Goal: Task Accomplishment & Management: Use online tool/utility

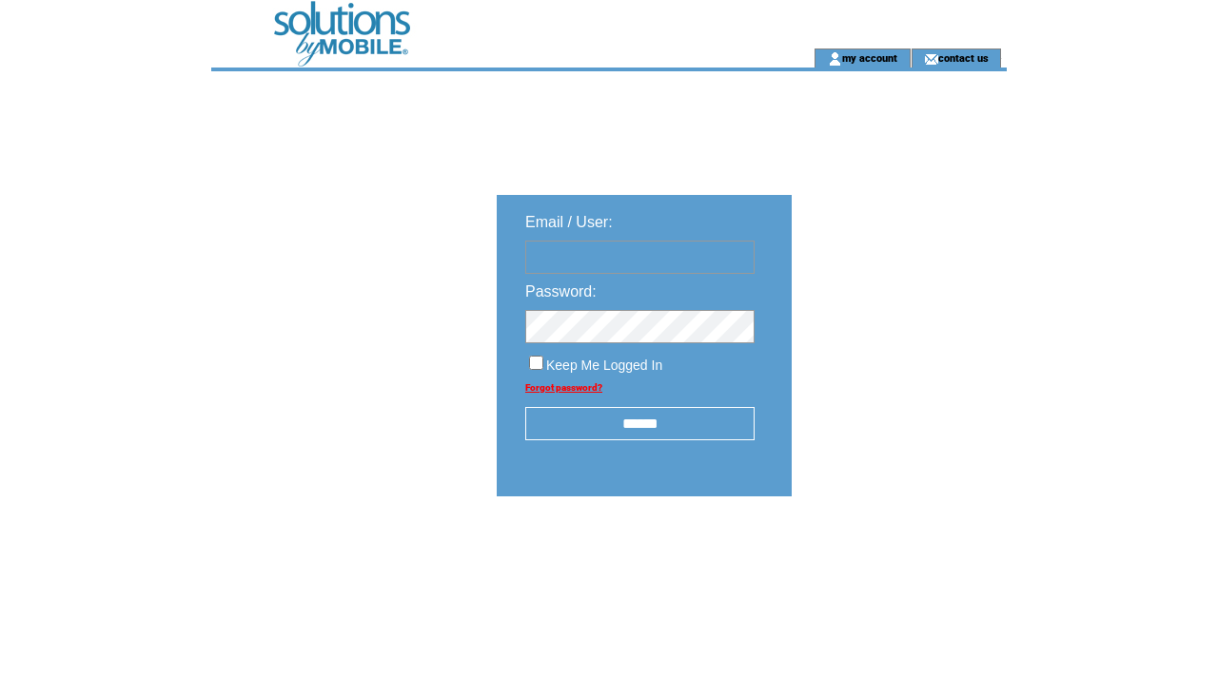
type input "**********"
click at [373, 21] on td at bounding box center [481, 24] width 541 height 49
type input "**********"
click at [629, 425] on input "******" at bounding box center [639, 423] width 229 height 33
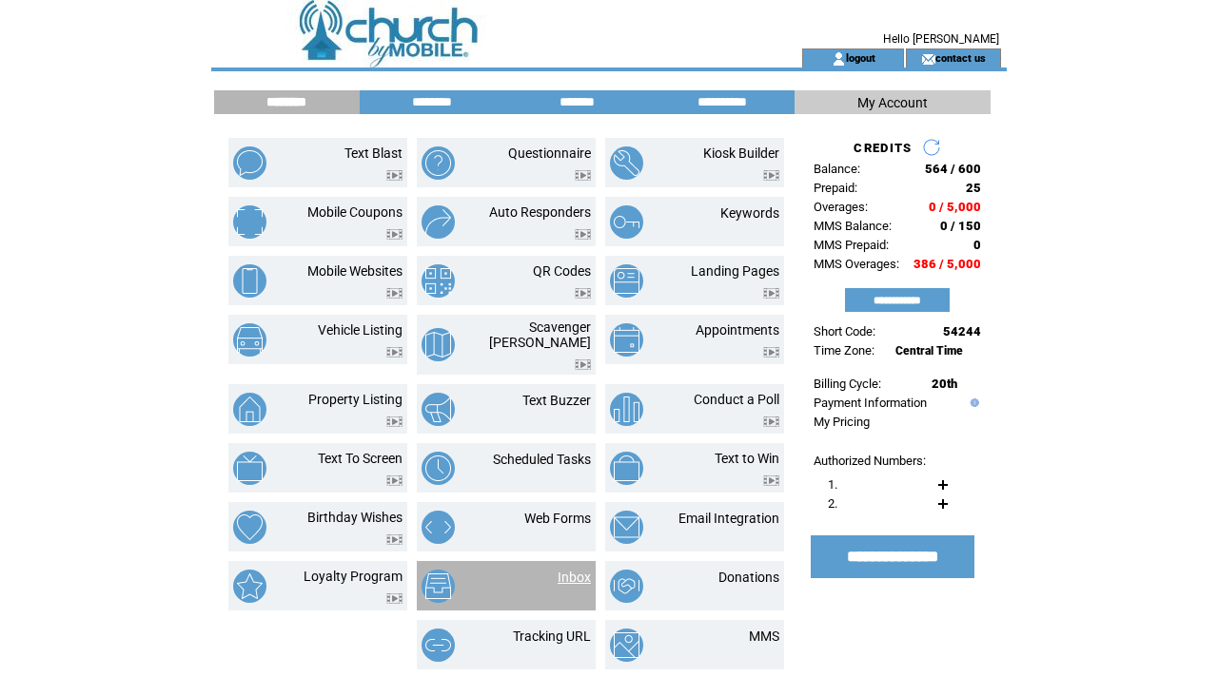
click at [560, 570] on link "Inbox" at bounding box center [574, 577] width 33 height 15
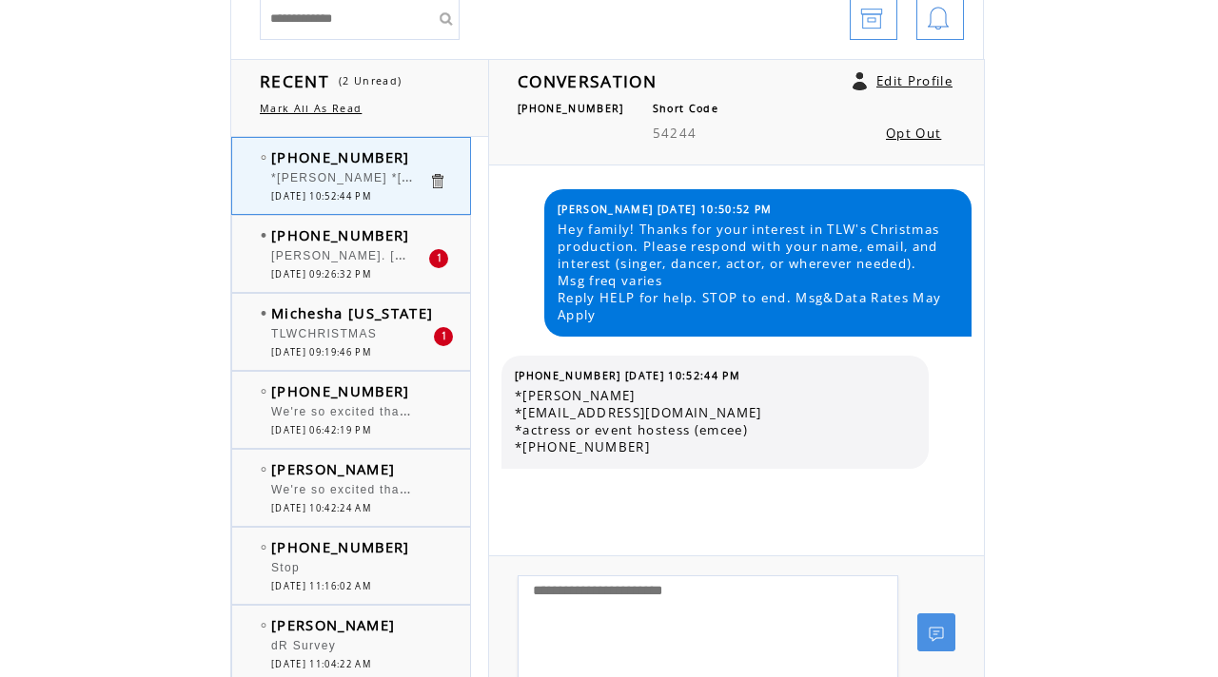
scroll to position [206, 0]
click at [376, 339] on div "TLWCHRISTMAS" at bounding box center [349, 335] width 157 height 19
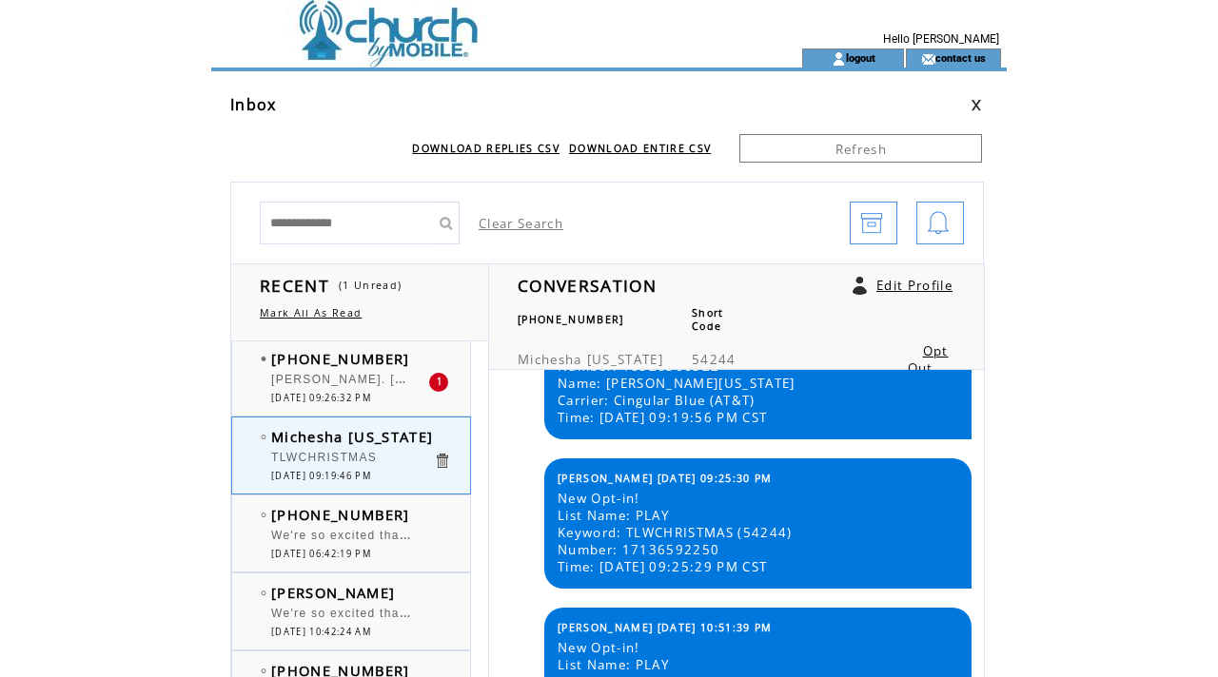
scroll to position [131, 0]
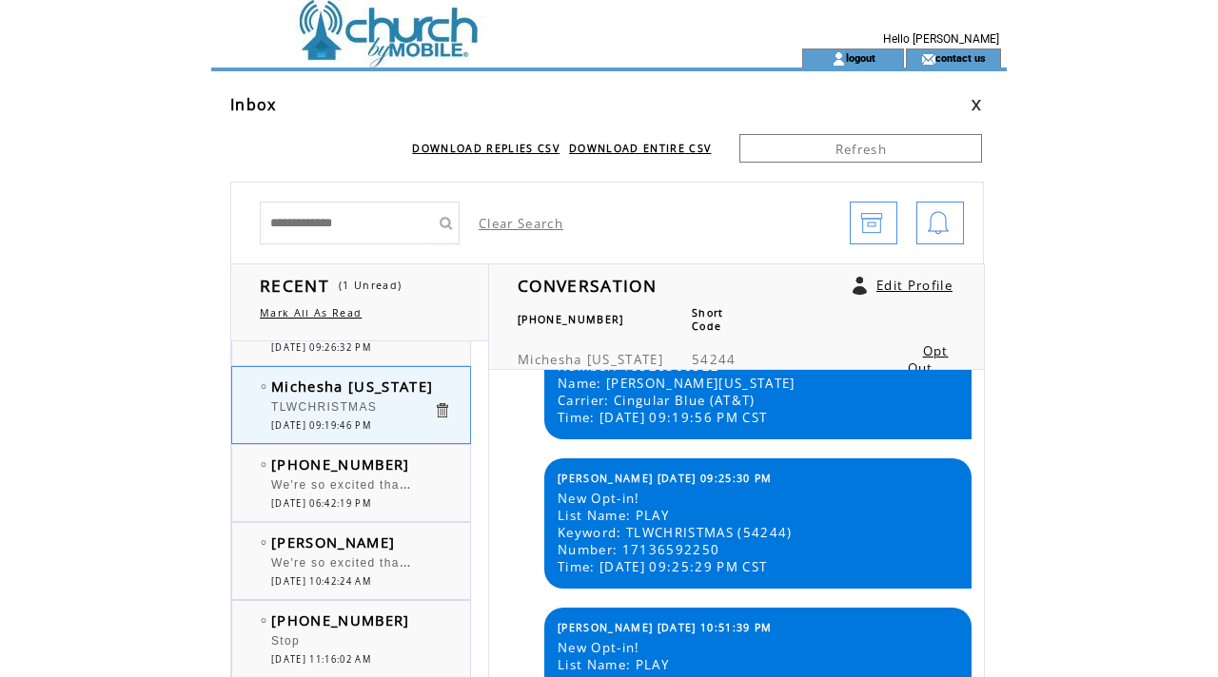
click at [371, 501] on span "[DATE] 06:42:19 PM" at bounding box center [321, 504] width 100 height 12
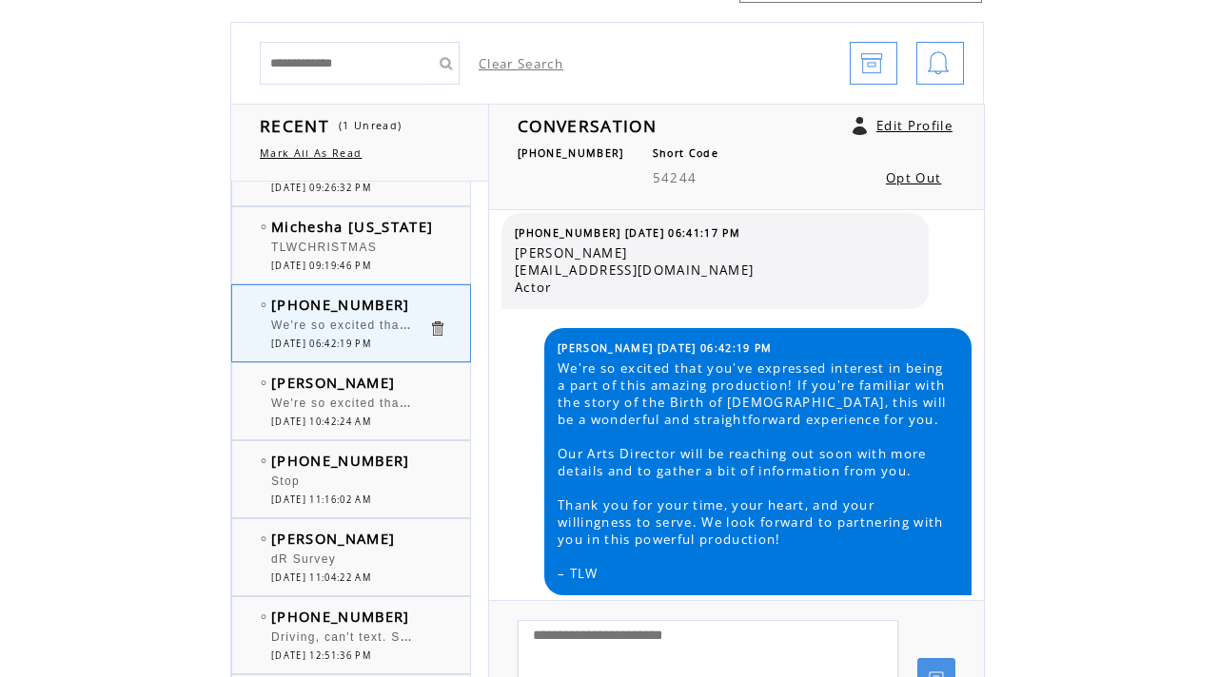
scroll to position [171, 0]
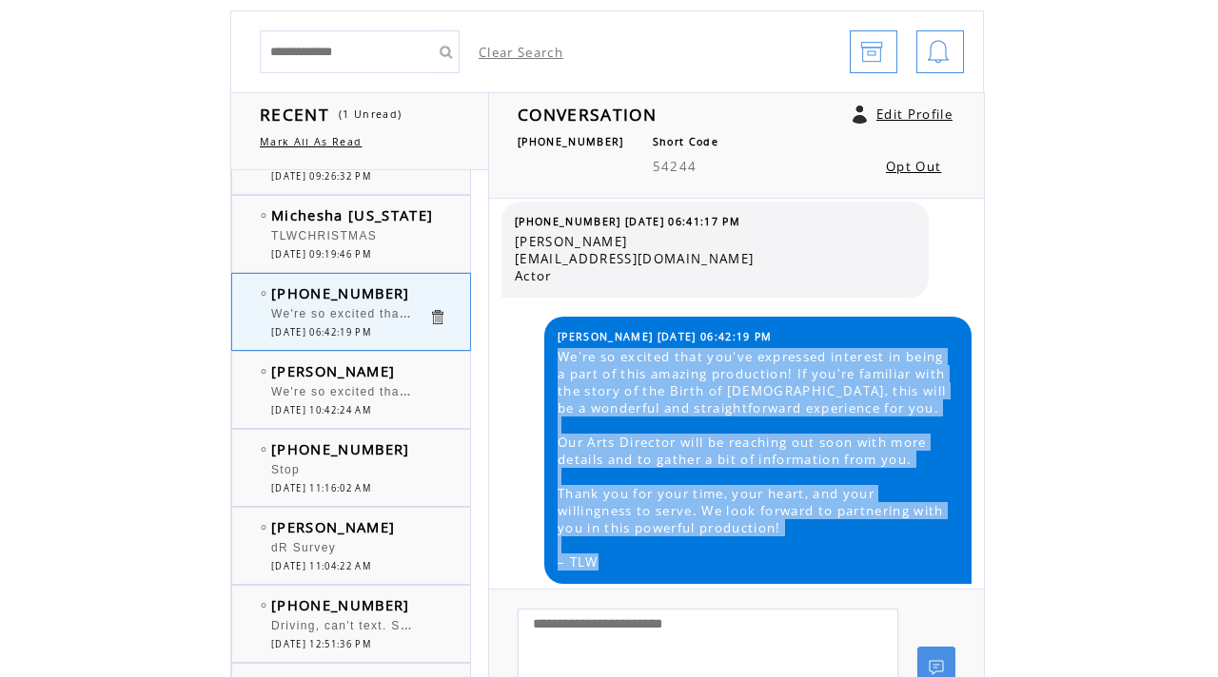
drag, startPoint x: 613, startPoint y: 560, endPoint x: 559, endPoint y: 359, distance: 208.9
click at [559, 359] on span "We're so excited that you've expressed interest in being a part of this amazing…" at bounding box center [758, 459] width 400 height 223
copy span "We're so excited that you've expressed interest in being a part of this amazing…"
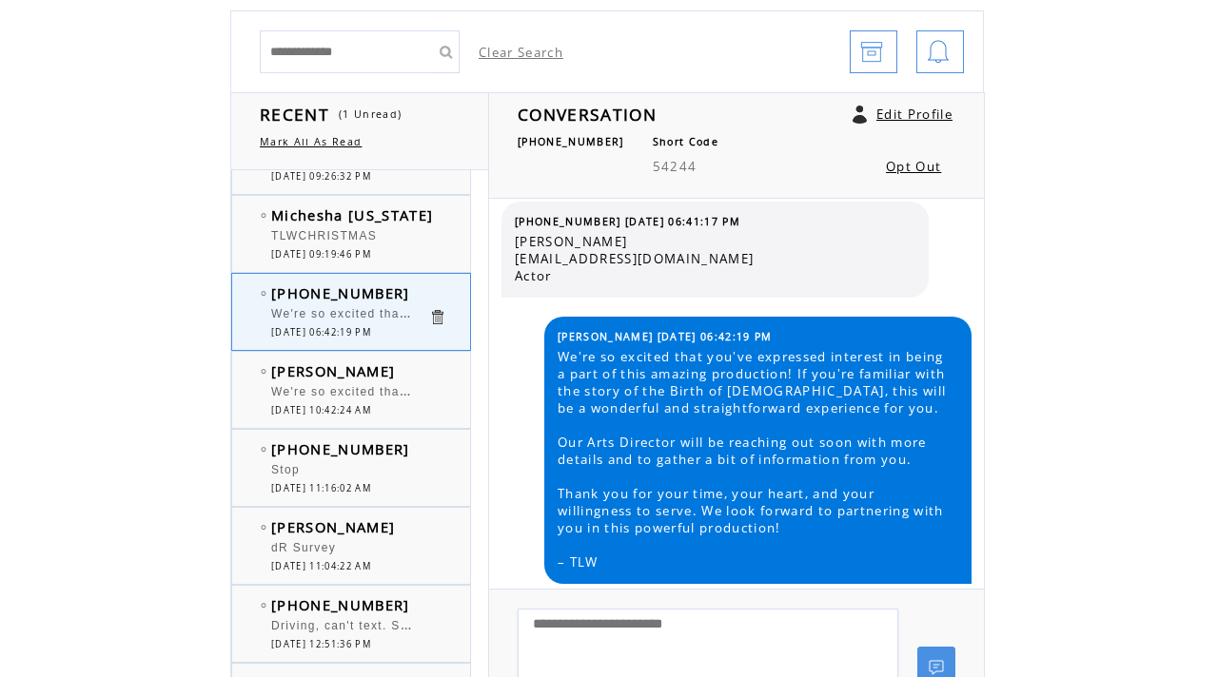
click at [265, 231] on td at bounding box center [264, 238] width 6 height 19
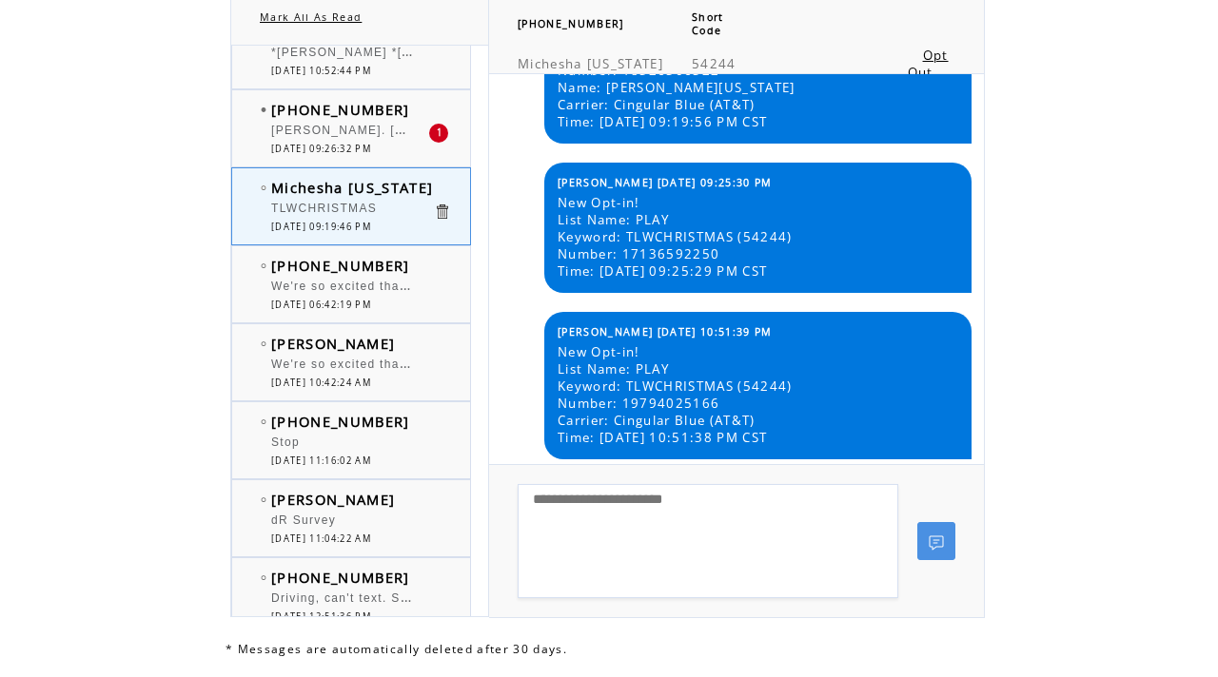
scroll to position [15, 0]
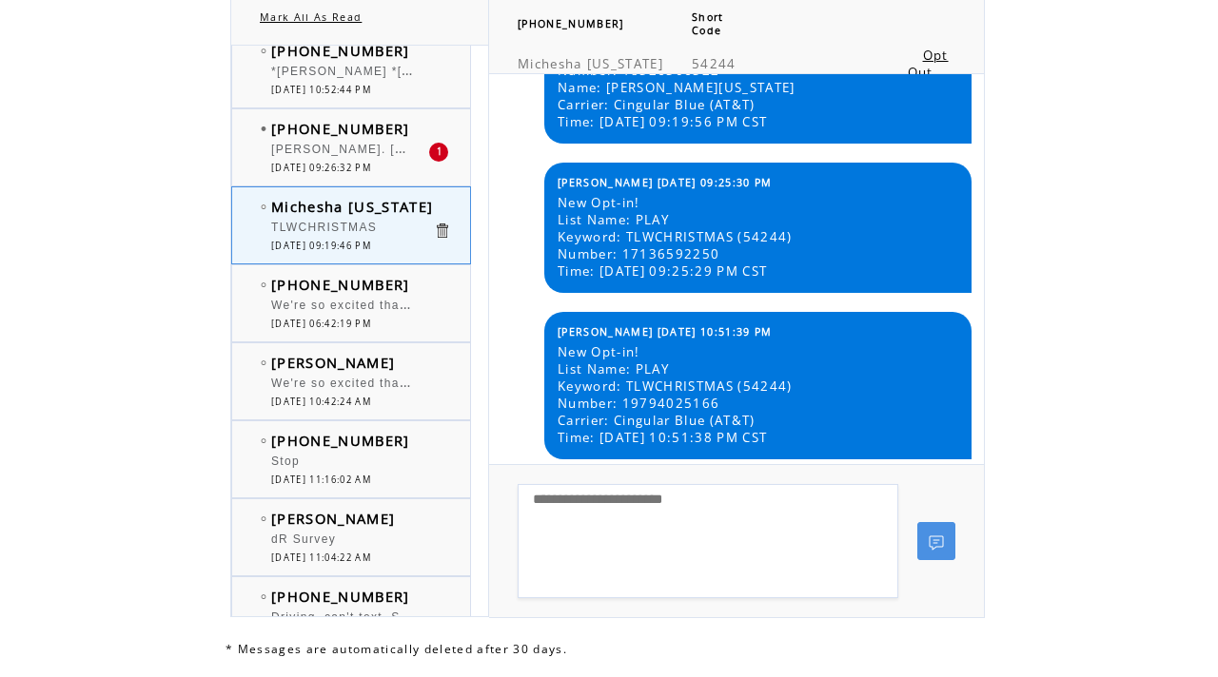
click at [404, 171] on td "09/09/2025 09:26:32 PM" at bounding box center [349, 168] width 157 height 12
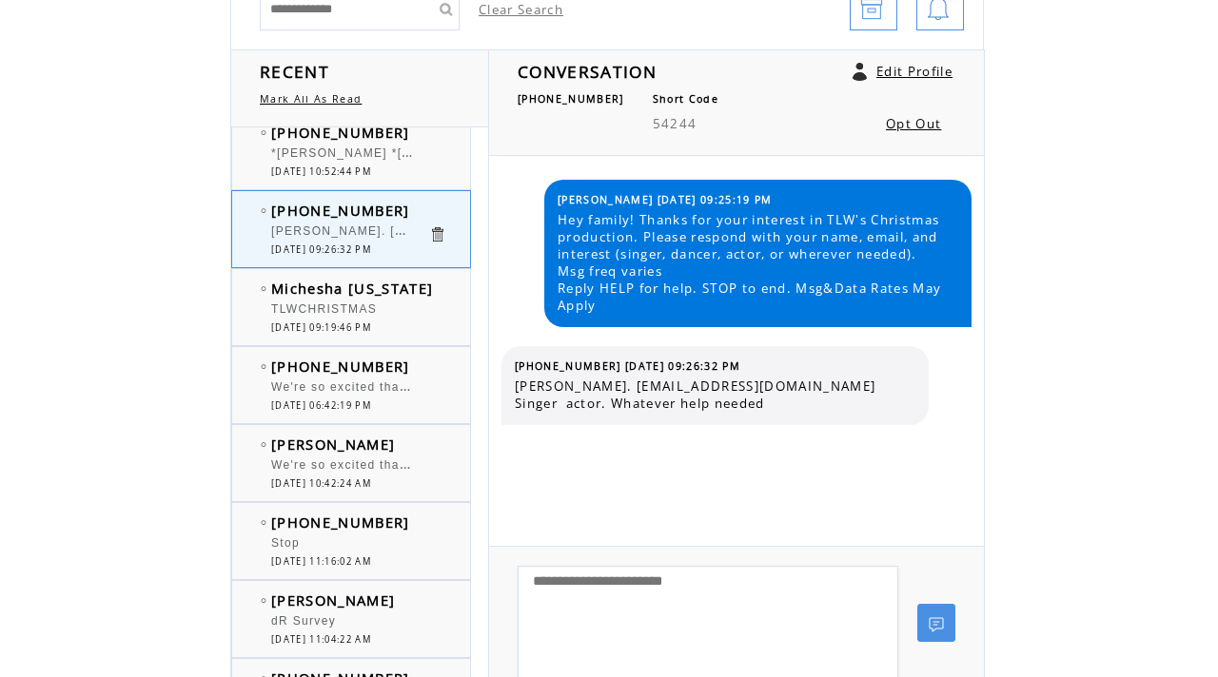
scroll to position [230, 0]
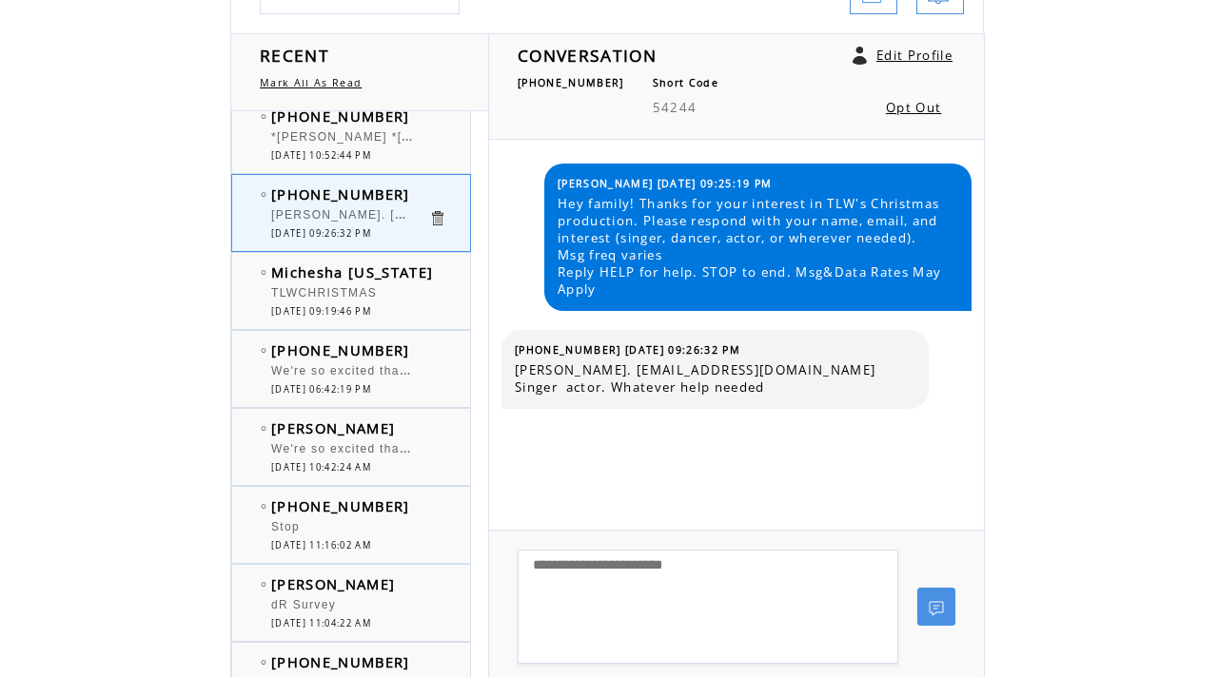
click at [673, 599] on textarea at bounding box center [708, 607] width 381 height 114
paste textarea "**********"
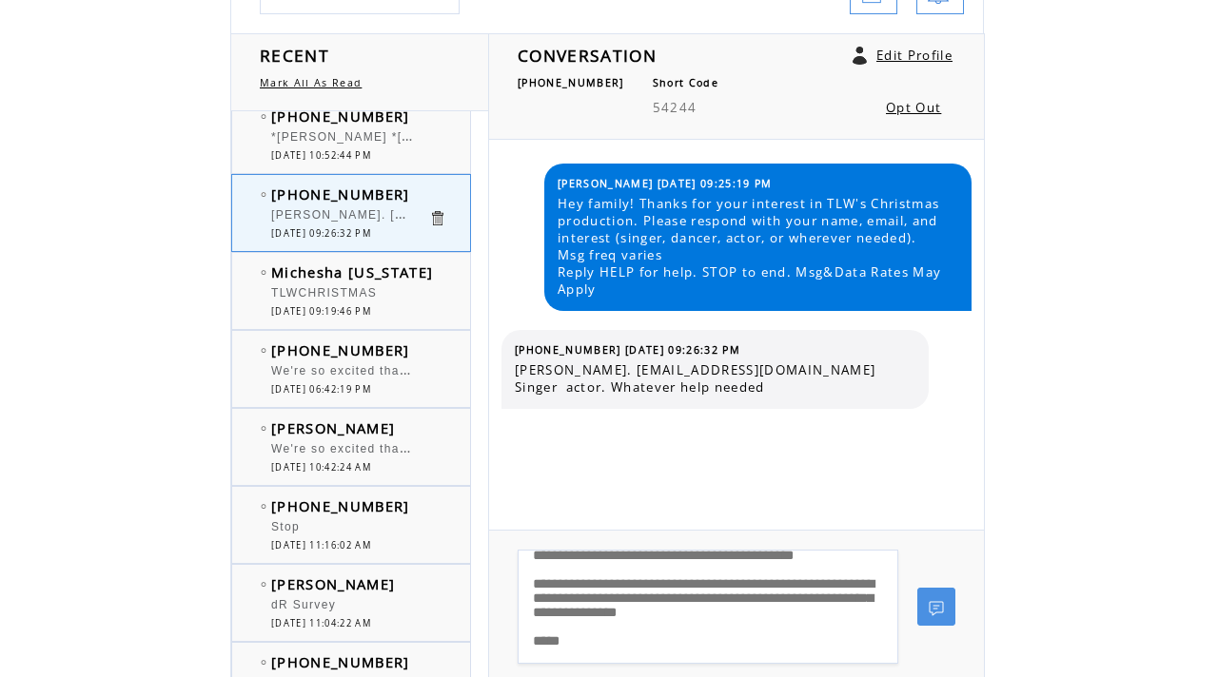
scroll to position [233, 0]
type textarea "**********"
click at [935, 607] on link at bounding box center [936, 607] width 38 height 38
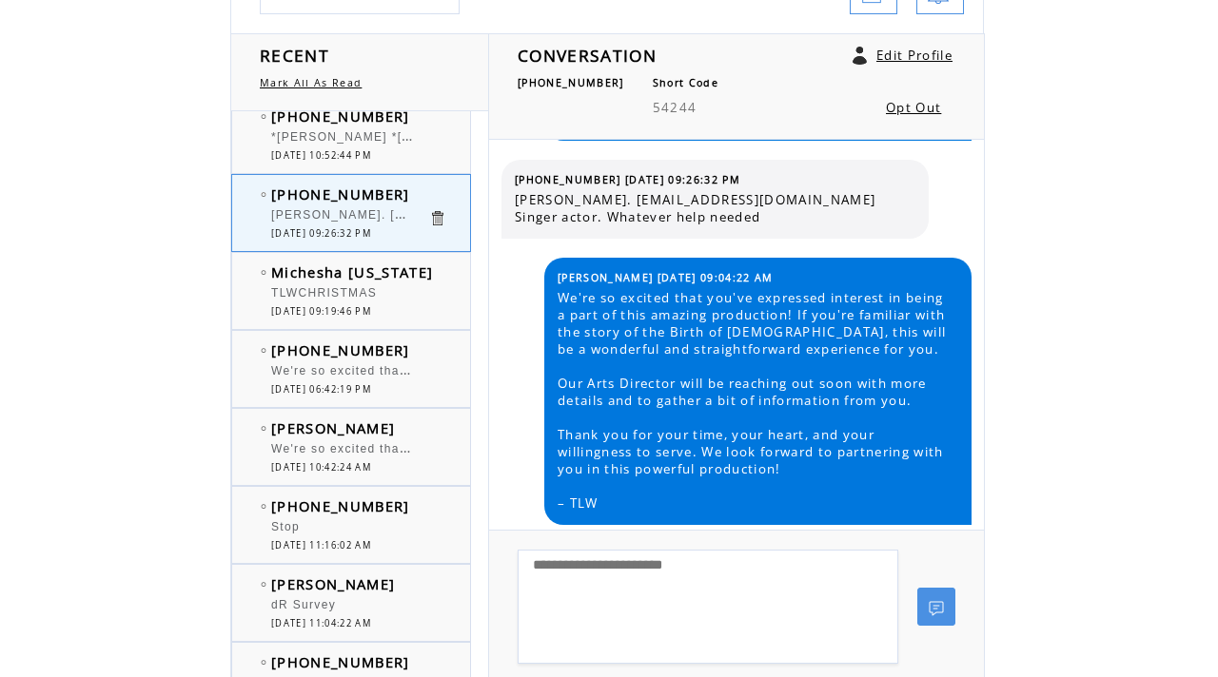
scroll to position [0, 0]
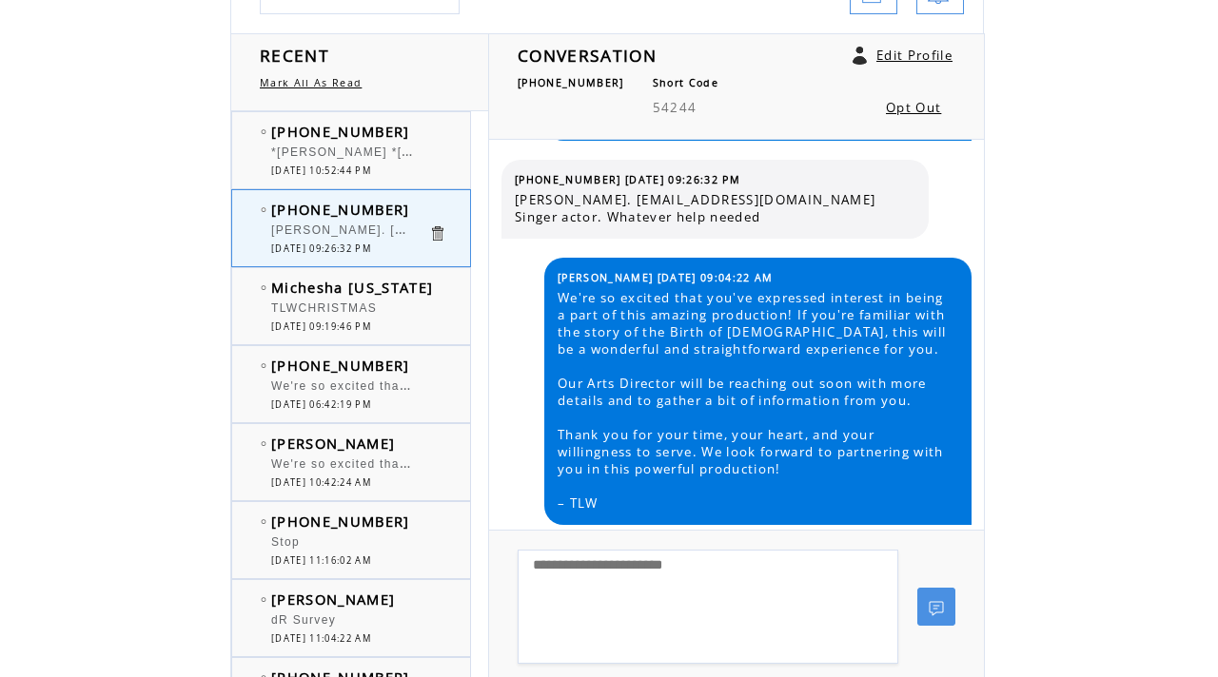
click at [393, 127] on td "[PHONE_NUMBER]" at bounding box center [349, 131] width 157 height 19
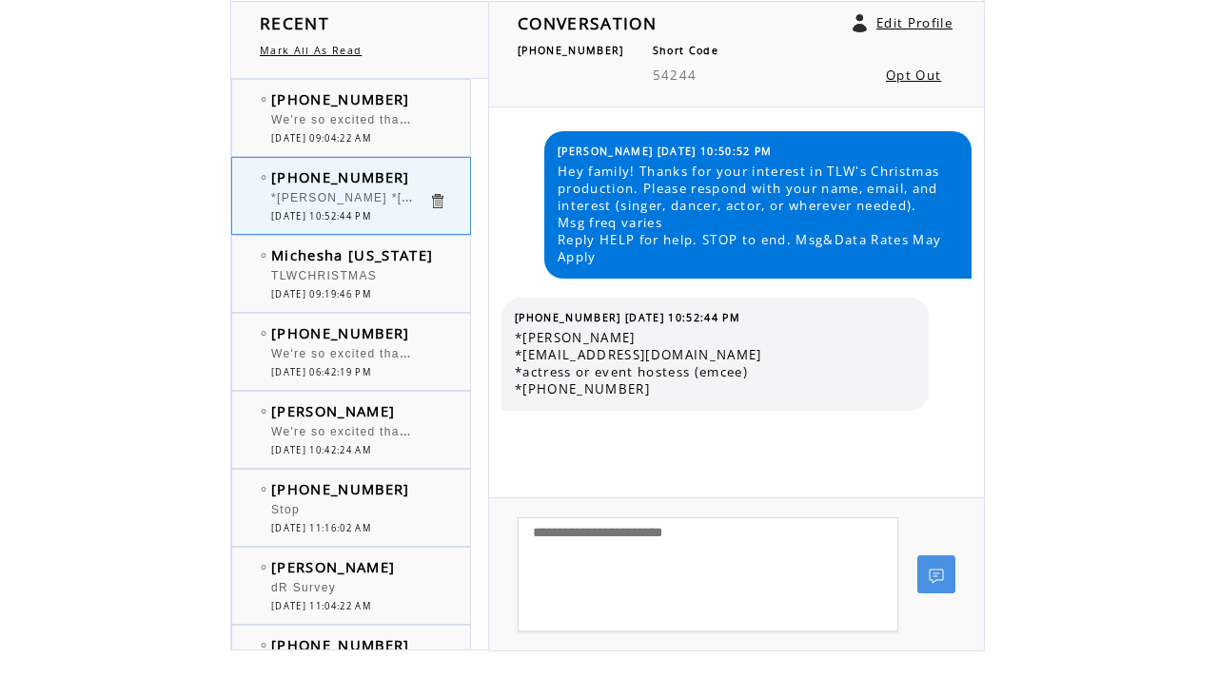
scroll to position [287, 0]
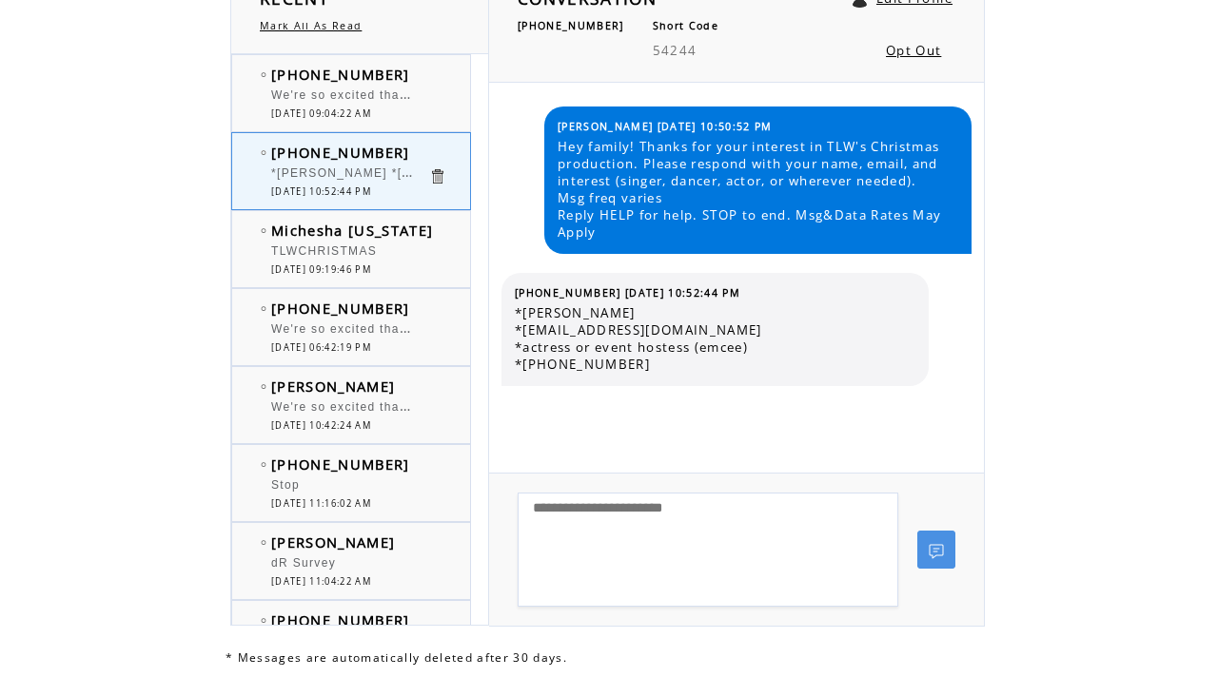
click at [718, 535] on textarea at bounding box center [708, 550] width 381 height 114
paste textarea "**********"
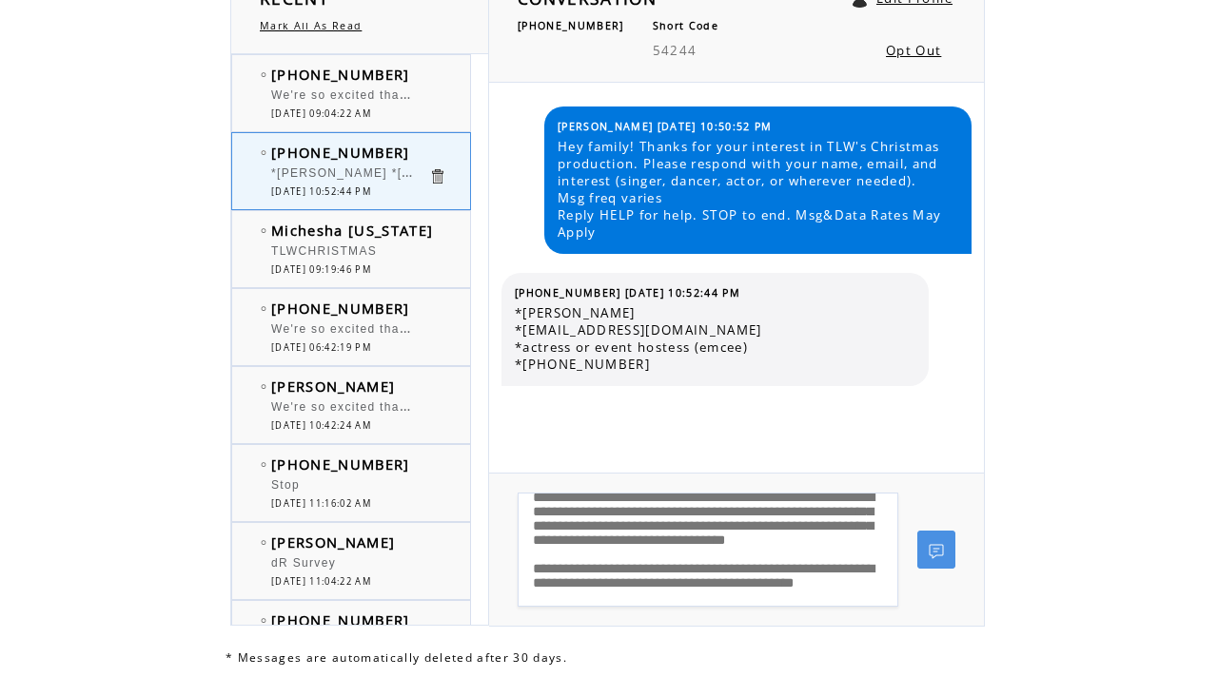
scroll to position [9, 0]
type textarea "**********"
click at [938, 551] on link at bounding box center [936, 550] width 38 height 38
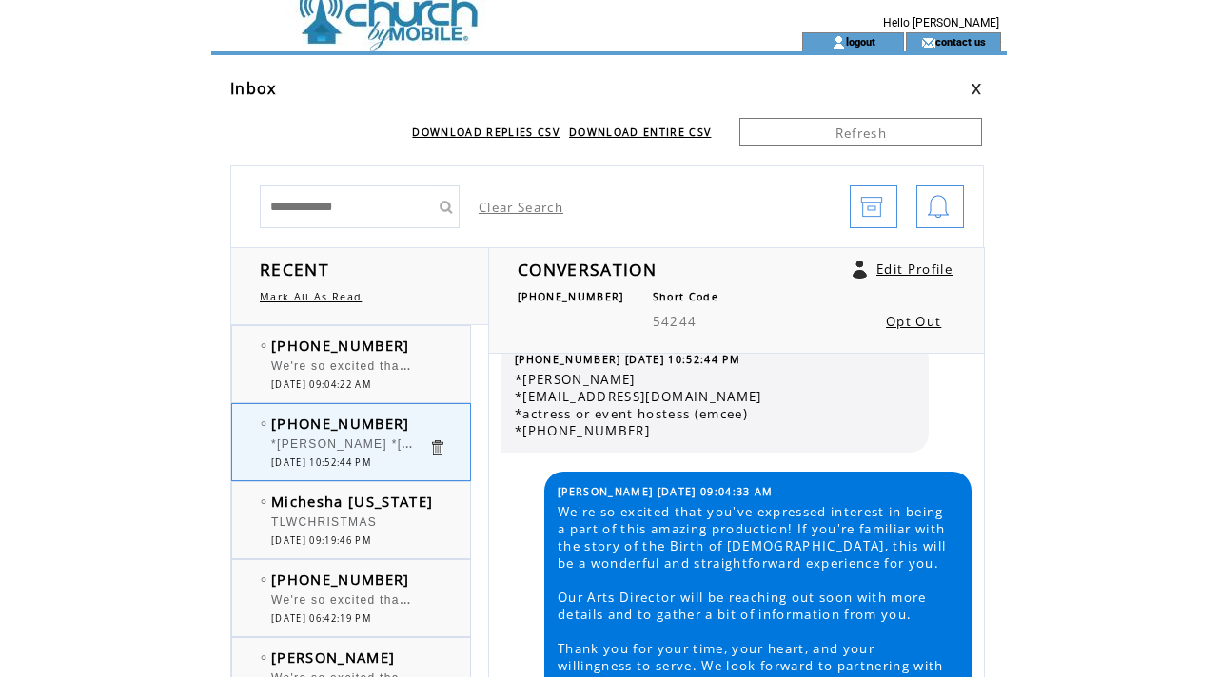
scroll to position [0, 0]
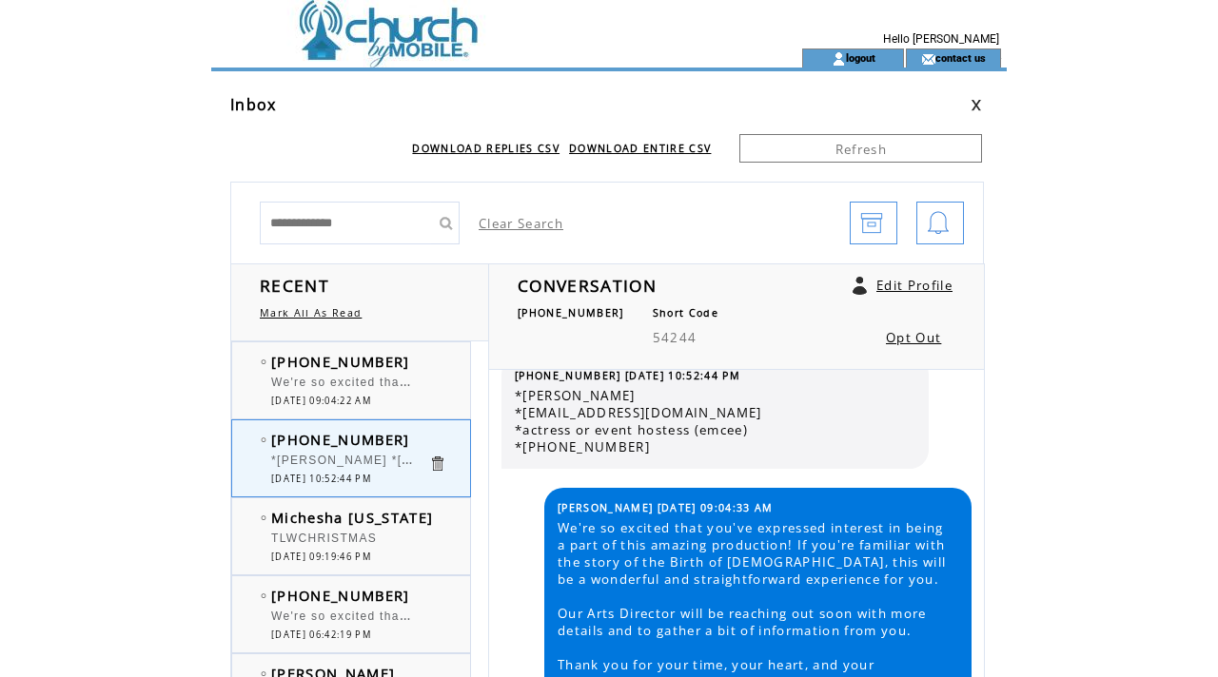
click at [430, 10] on td at bounding box center [472, 24] width 522 height 49
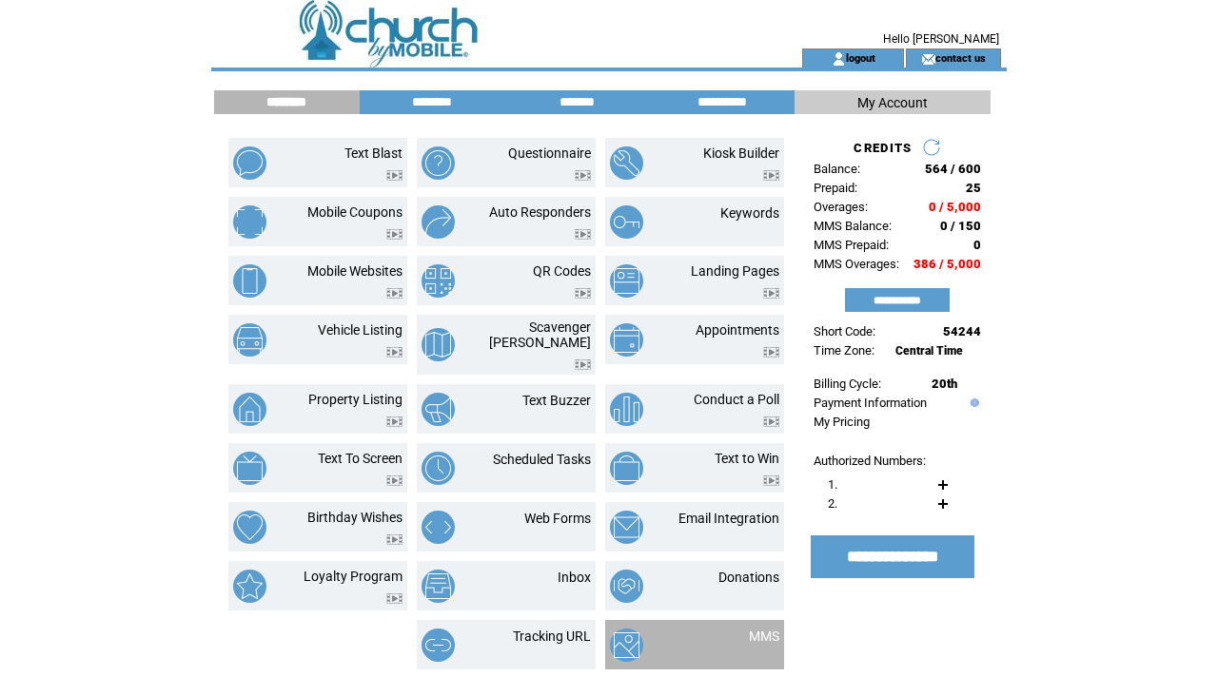
click at [631, 630] on img at bounding box center [626, 645] width 33 height 33
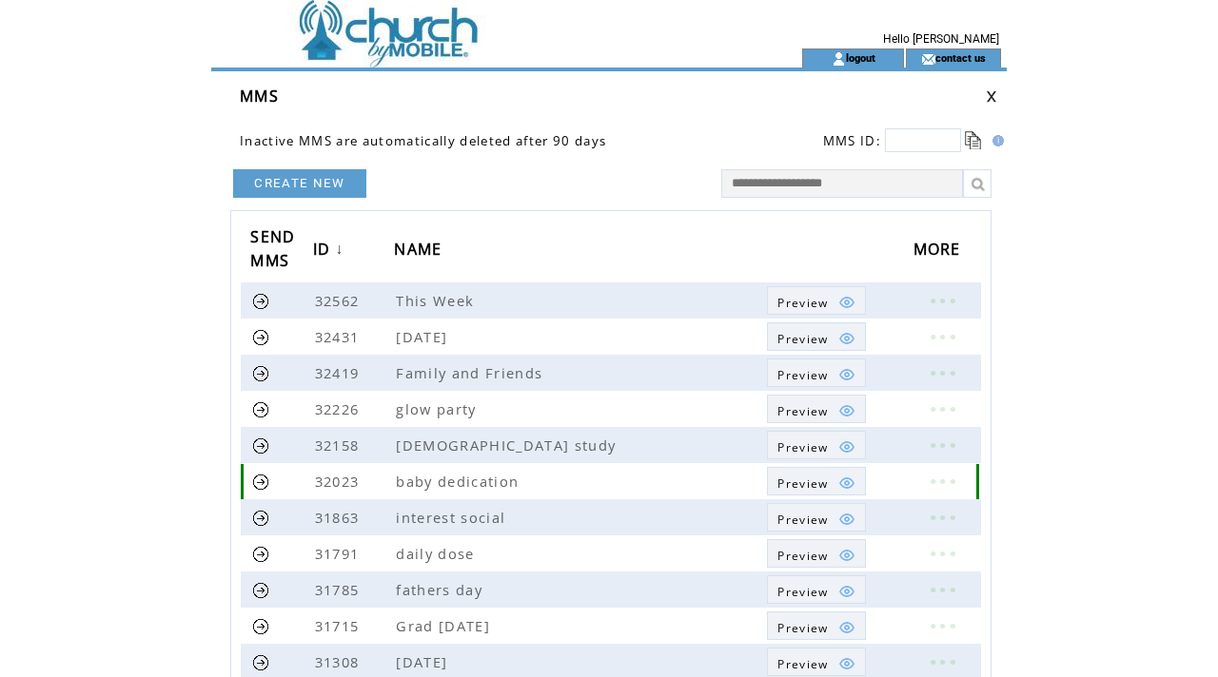
click at [811, 476] on span "Preview" at bounding box center [802, 484] width 50 height 16
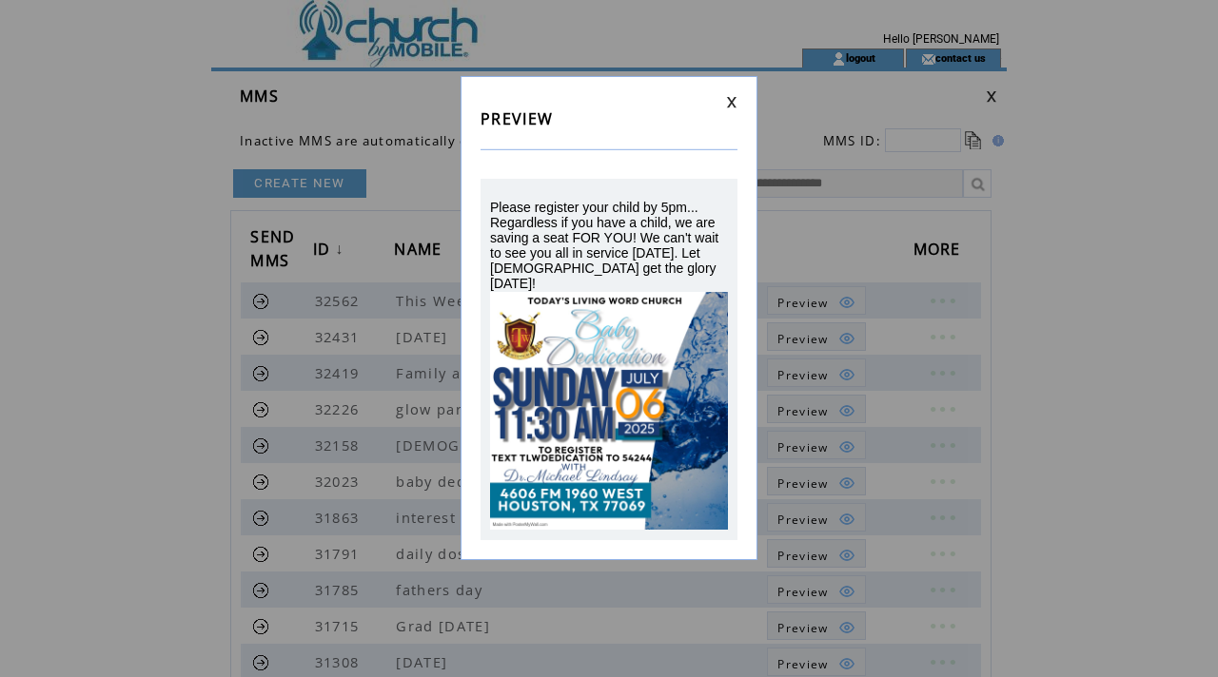
click at [730, 100] on link at bounding box center [731, 102] width 11 height 12
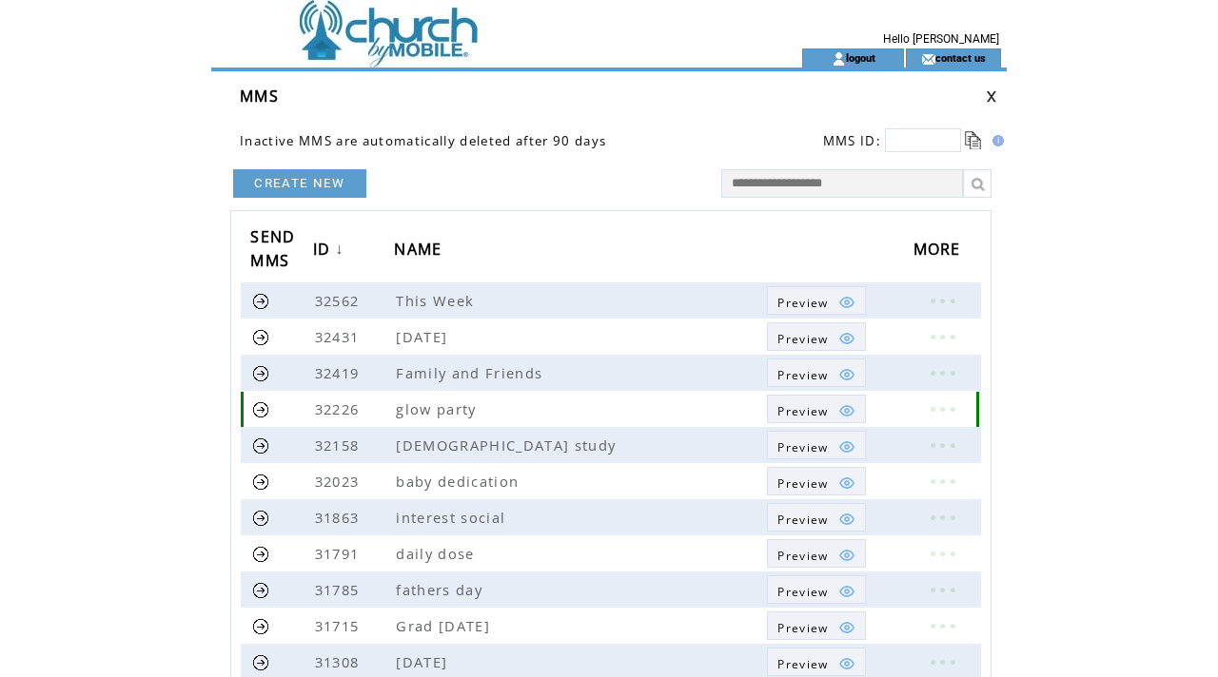
scroll to position [25, 0]
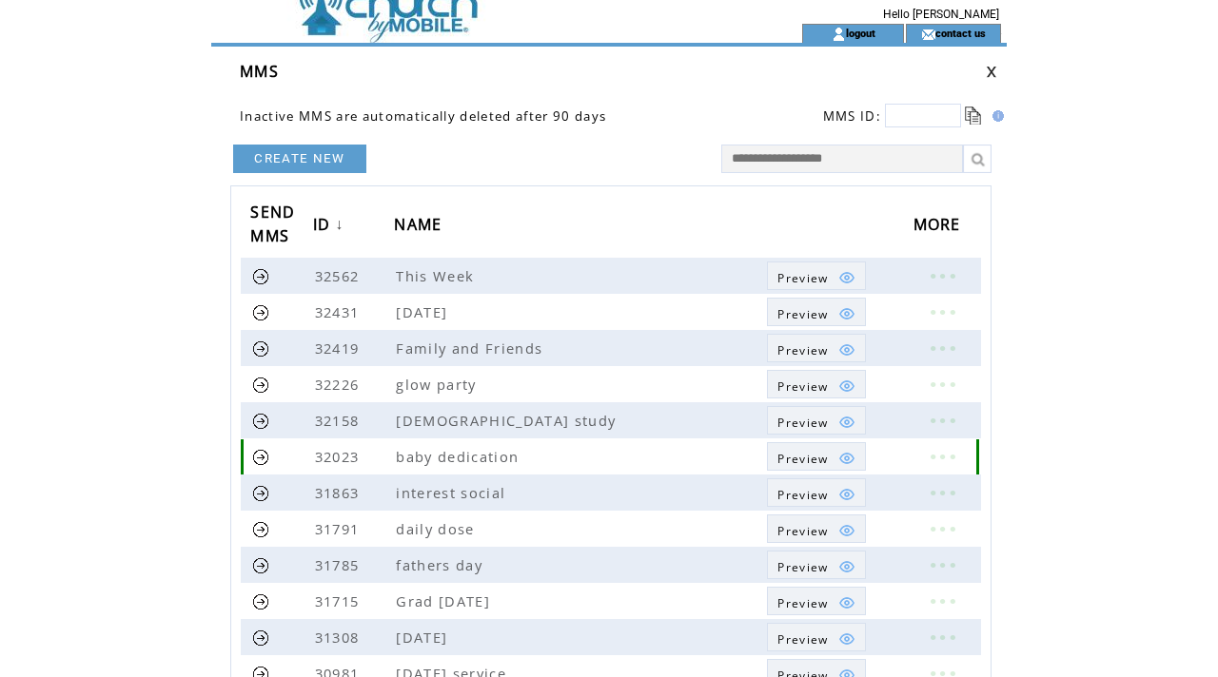
click at [937, 447] on link at bounding box center [941, 456] width 57 height 25
click at [825, 455] on link "EDIT" at bounding box center [831, 450] width 31 height 17
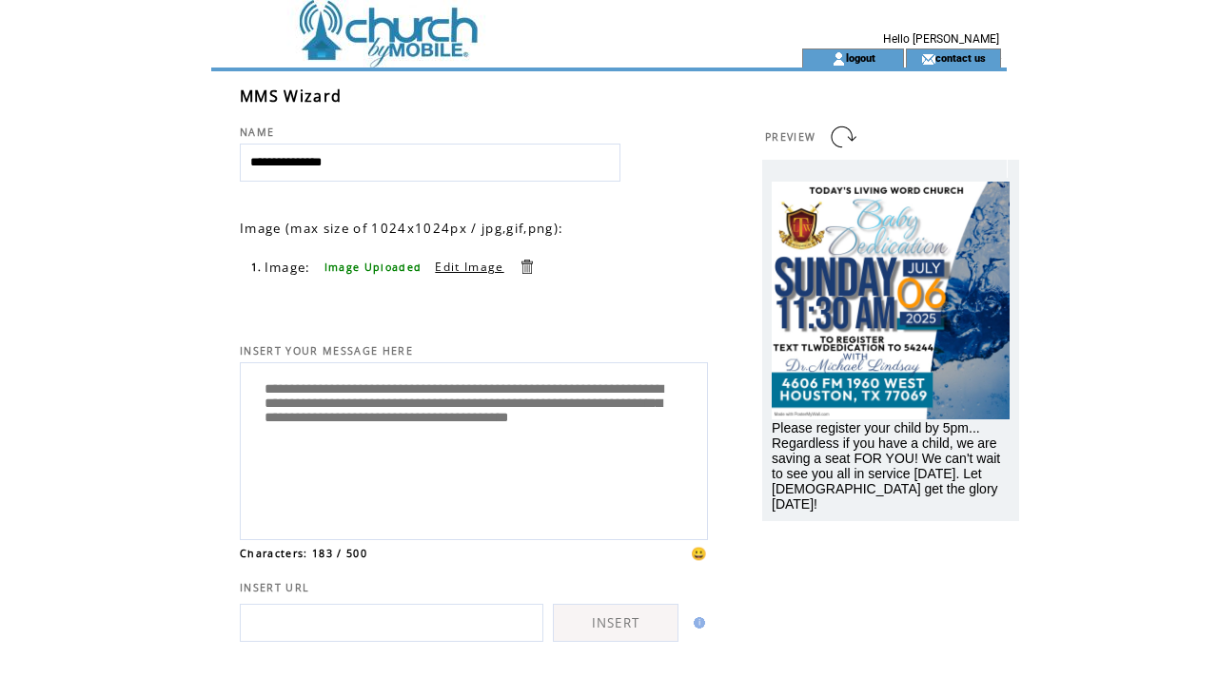
drag, startPoint x: 459, startPoint y: 453, endPoint x: 255, endPoint y: 385, distance: 214.5
click at [255, 385] on textarea "**********" at bounding box center [473, 449] width 447 height 162
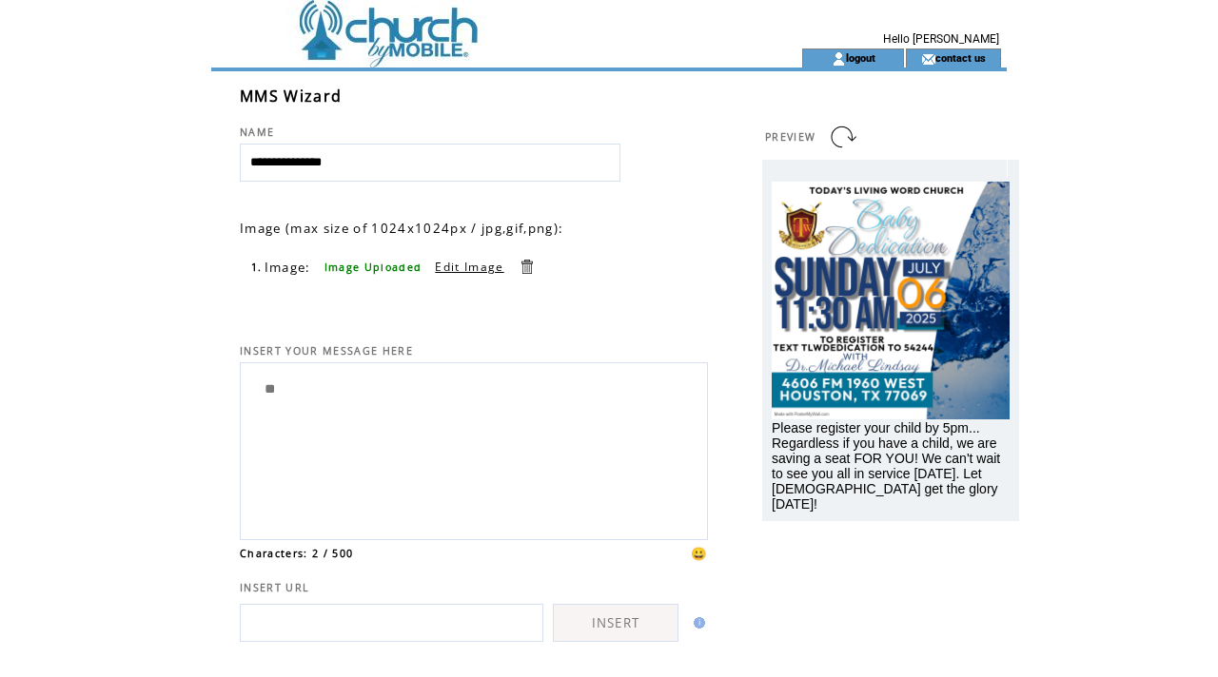
type textarea "*"
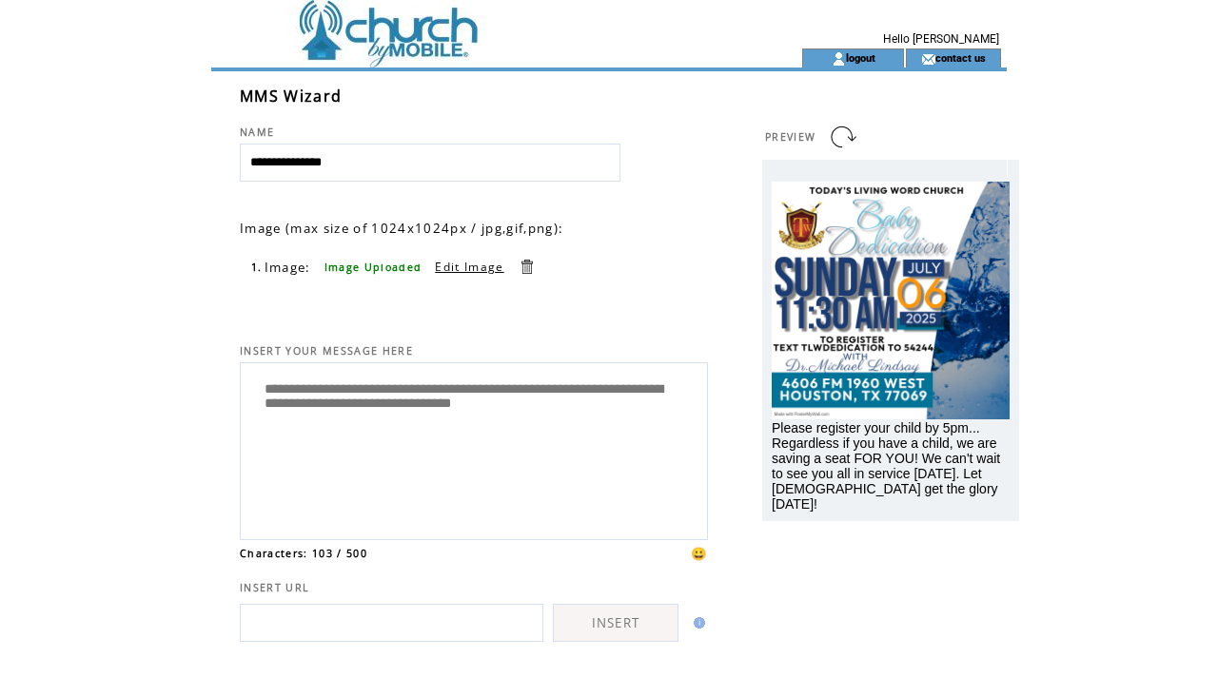
click at [332, 410] on textarea "**********" at bounding box center [473, 449] width 447 height 162
type textarea "**********"
click at [524, 268] on link at bounding box center [527, 267] width 18 height 18
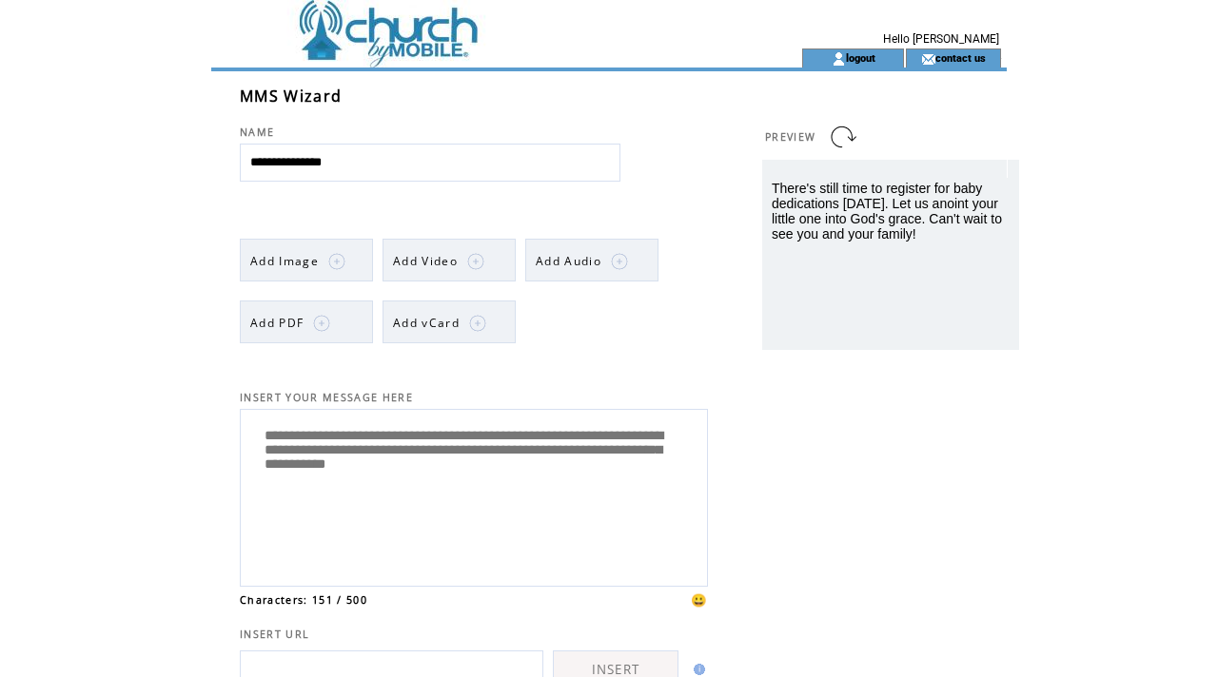
click at [328, 262] on img at bounding box center [336, 261] width 17 height 17
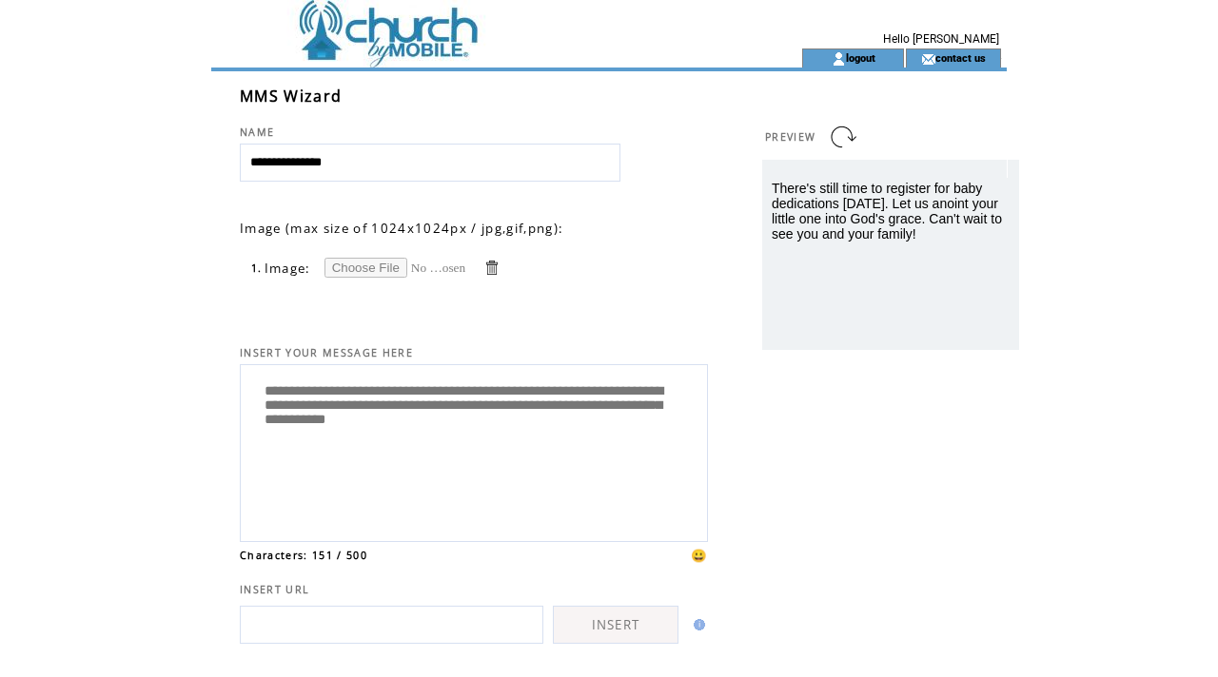
click at [357, 274] on input "file" at bounding box center [395, 268] width 143 height 20
type input "**********"
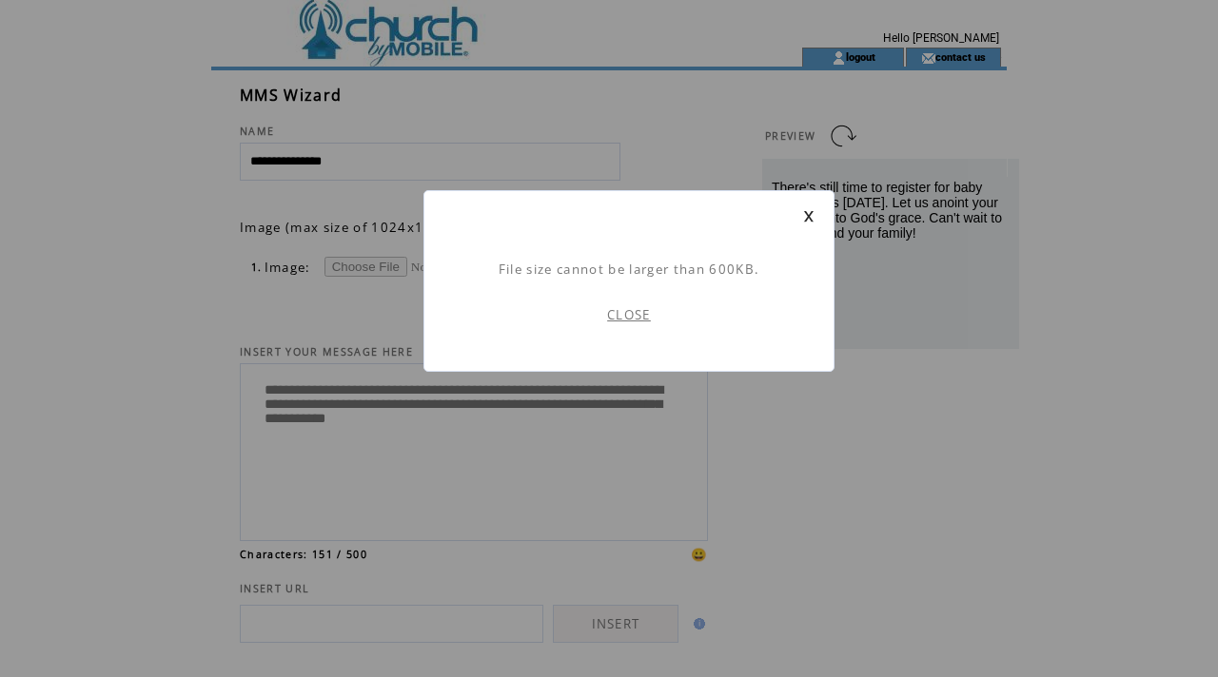
click at [635, 317] on link "CLOSE" at bounding box center [629, 314] width 44 height 17
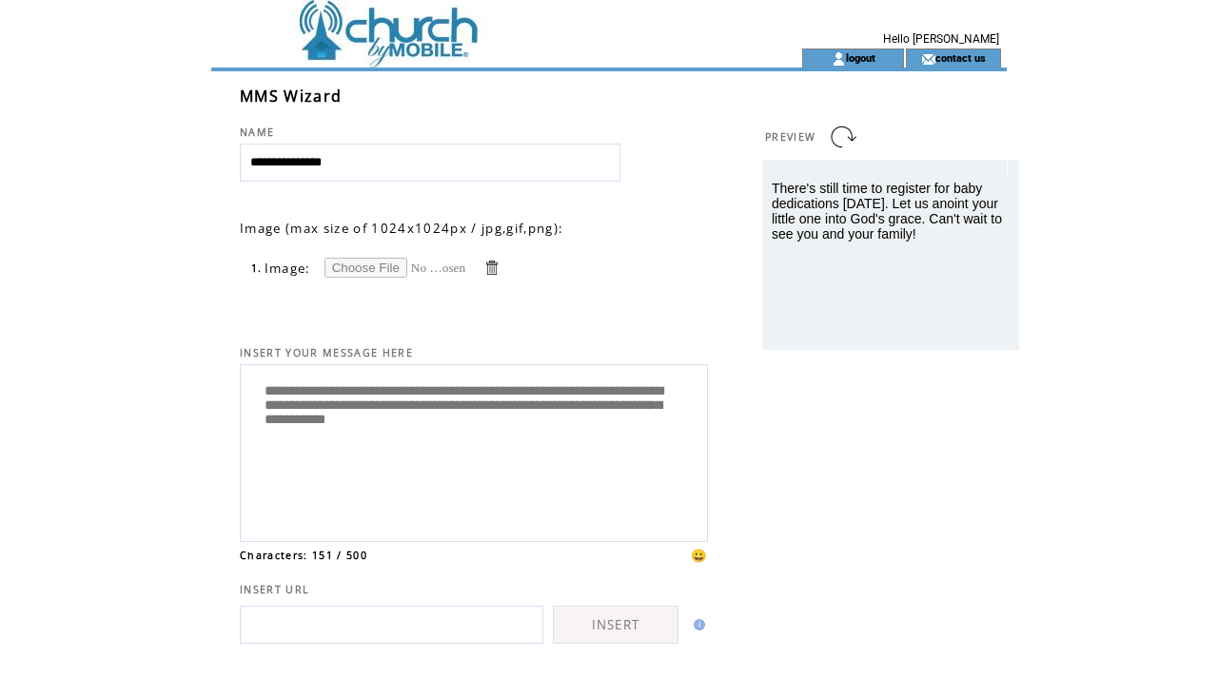
click at [403, 270] on input "file" at bounding box center [395, 268] width 143 height 20
type input "**********"
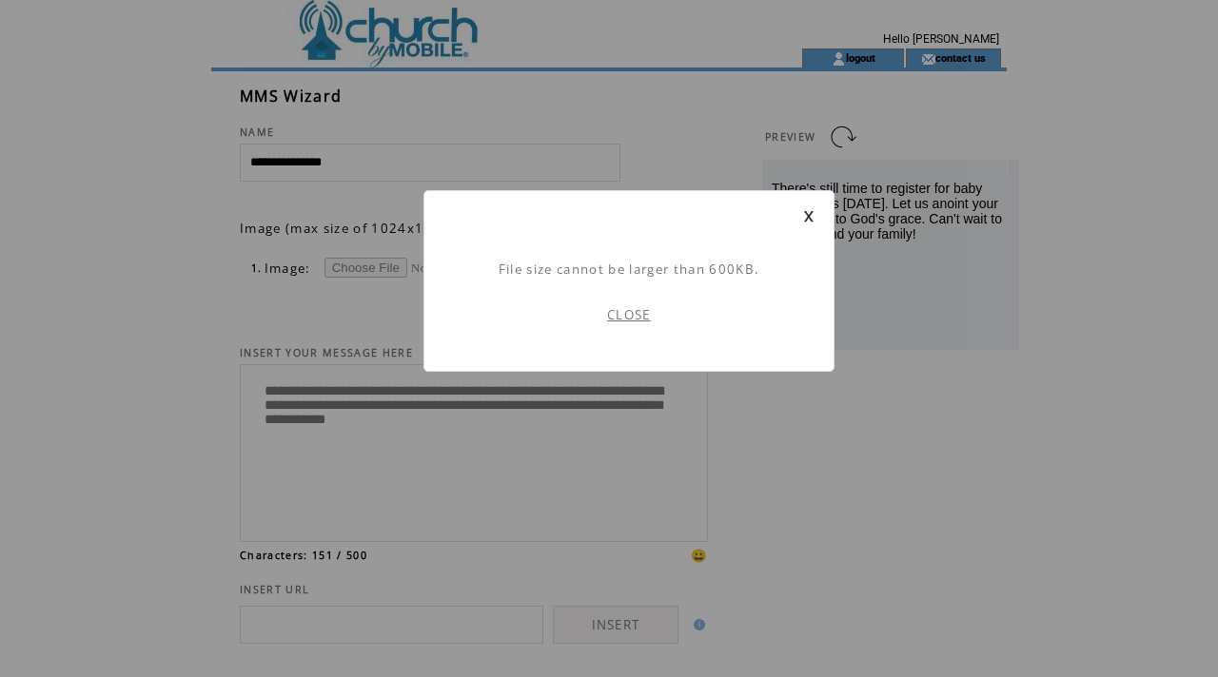
scroll to position [1, 0]
click at [618, 312] on link "CLOSE" at bounding box center [629, 314] width 44 height 17
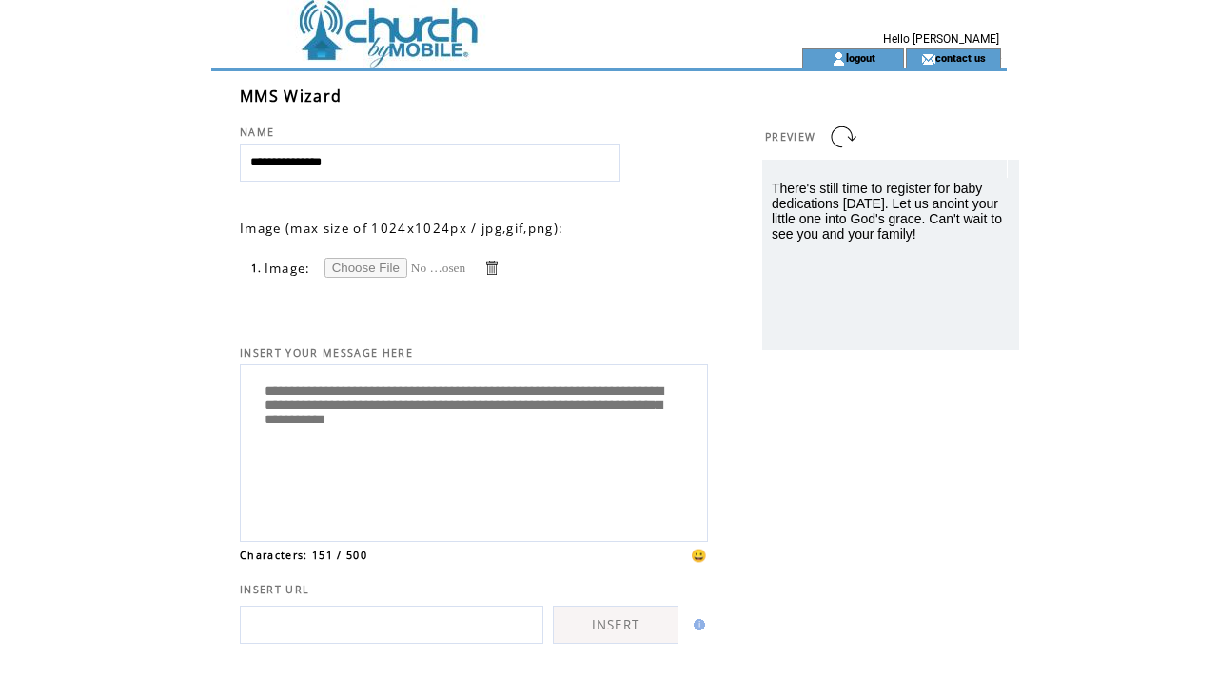
click at [380, 267] on input "file" at bounding box center [395, 268] width 143 height 20
type input "**********"
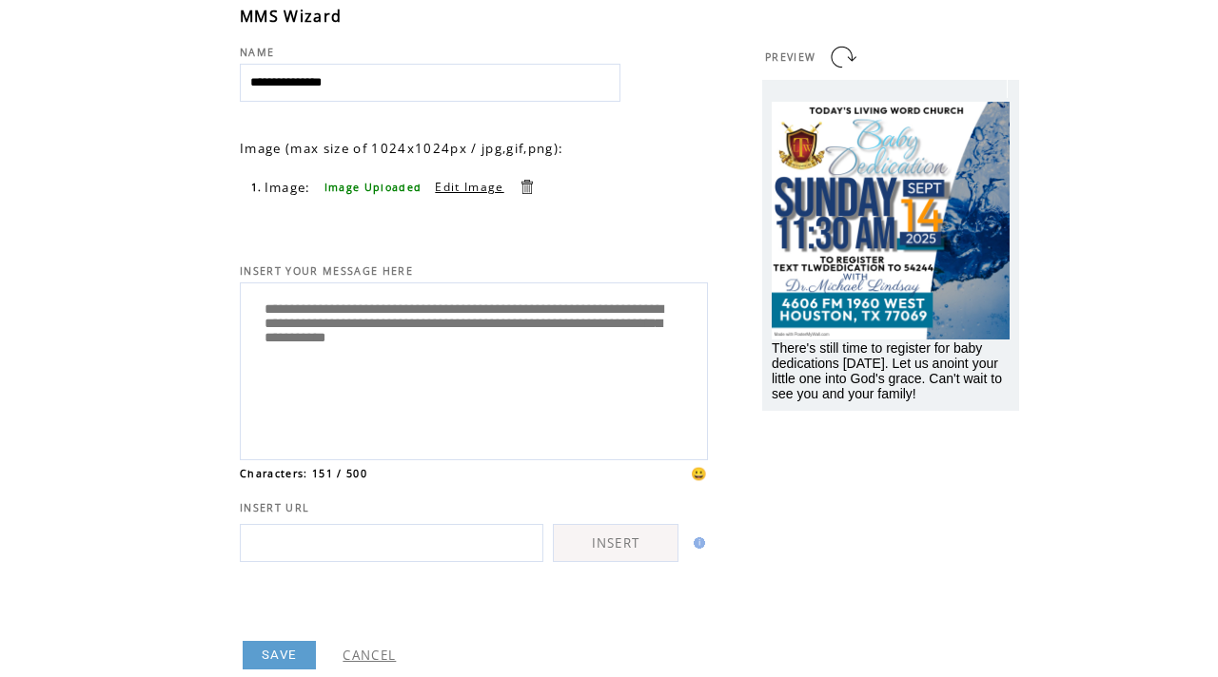
scroll to position [134, 0]
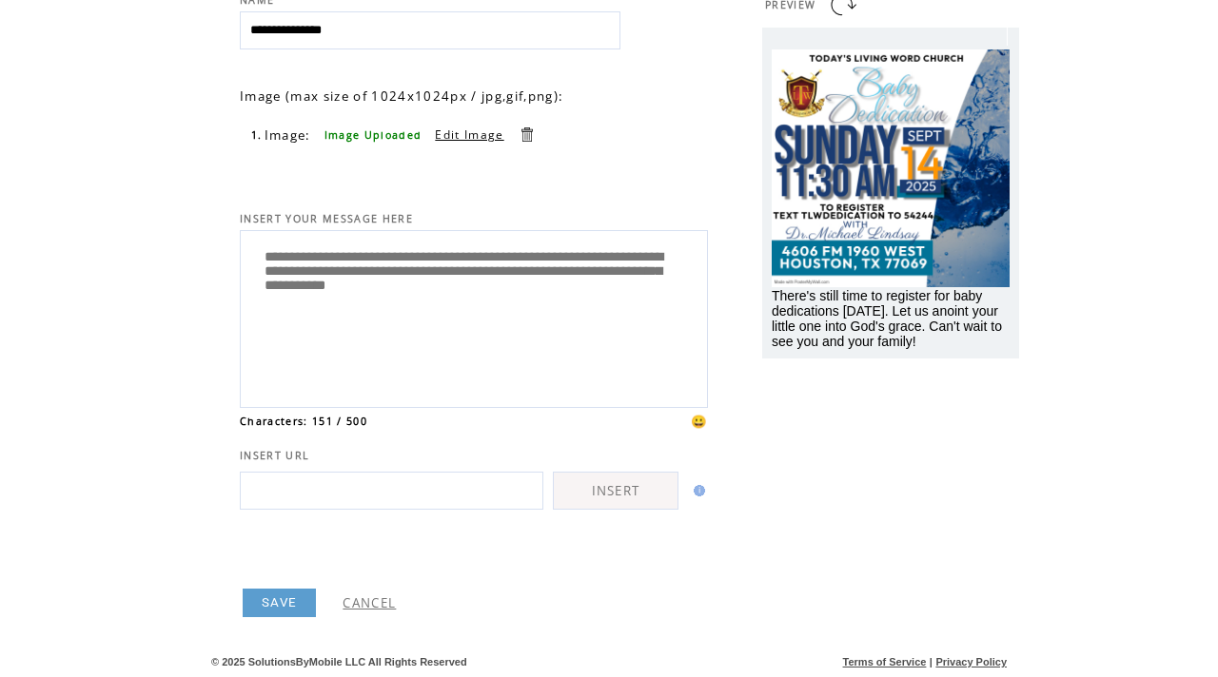
click at [285, 599] on link "SAVE" at bounding box center [279, 603] width 73 height 29
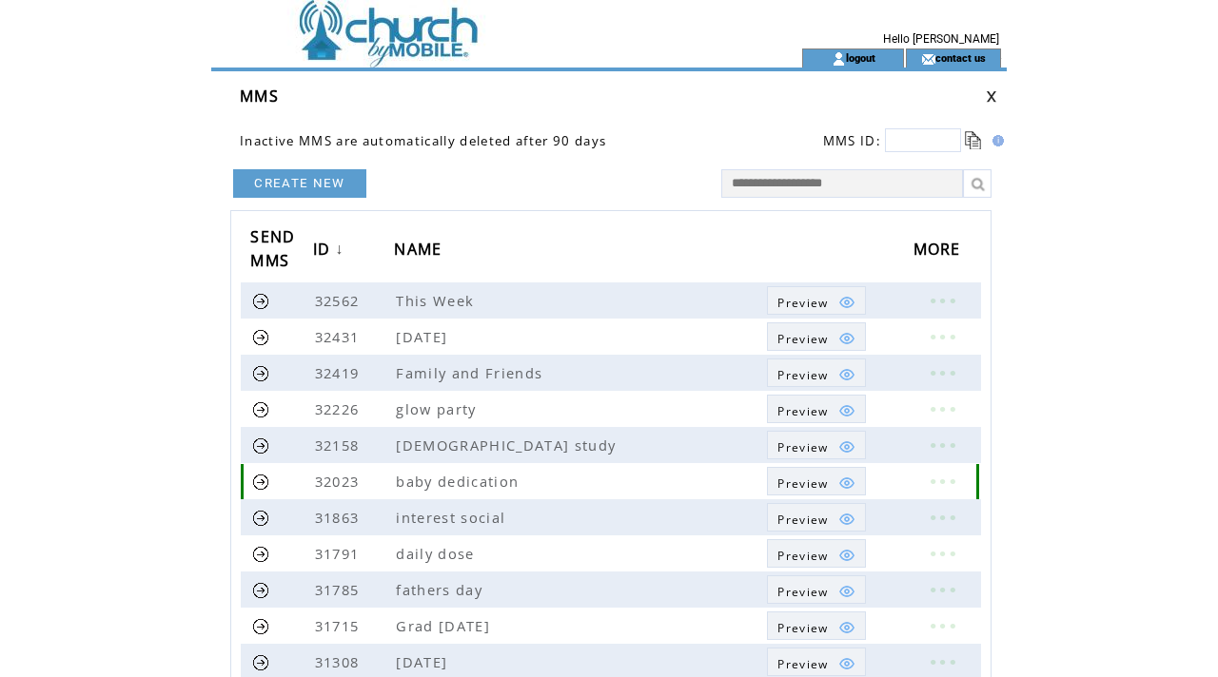
click at [260, 476] on link at bounding box center [261, 482] width 18 height 18
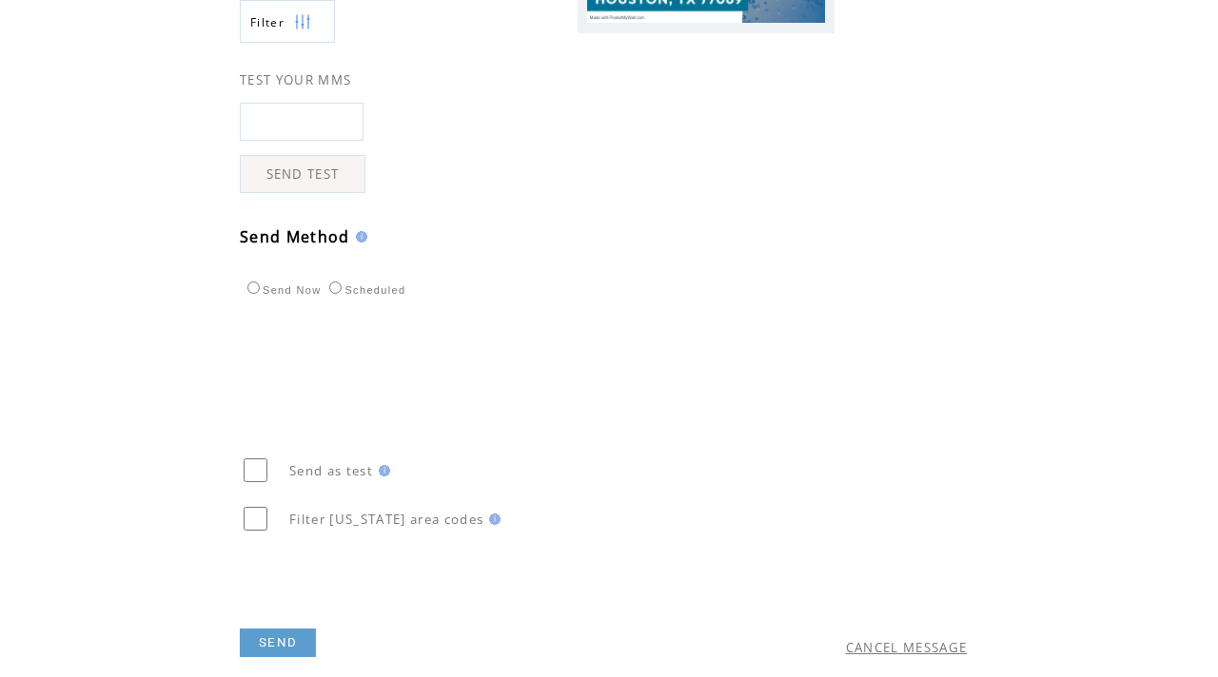
scroll to position [487, 0]
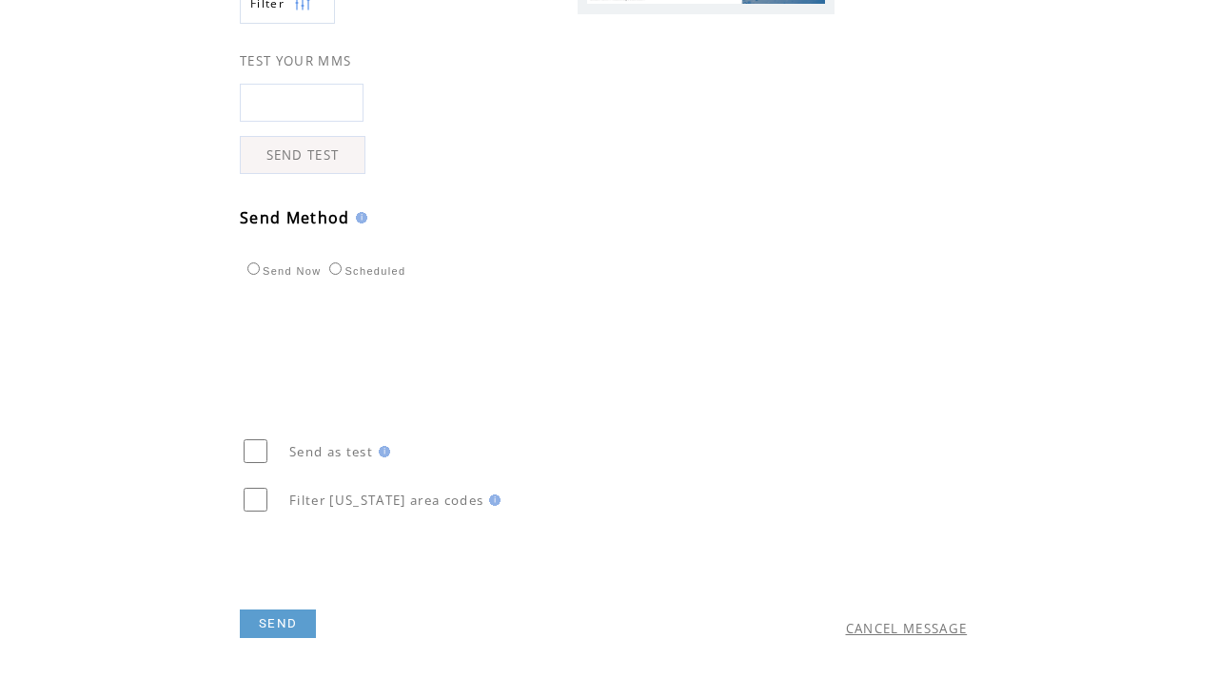
click at [275, 627] on link "SEND" at bounding box center [278, 624] width 76 height 29
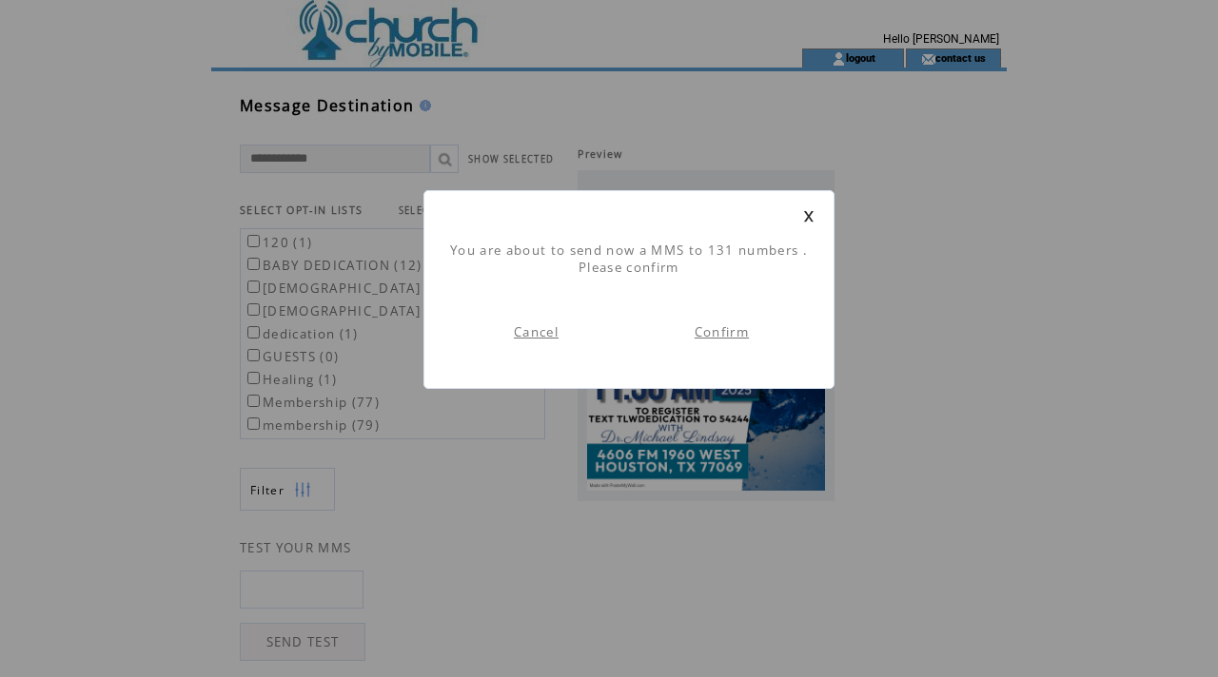
scroll to position [1, 0]
click at [732, 334] on link "Confirm" at bounding box center [722, 332] width 54 height 17
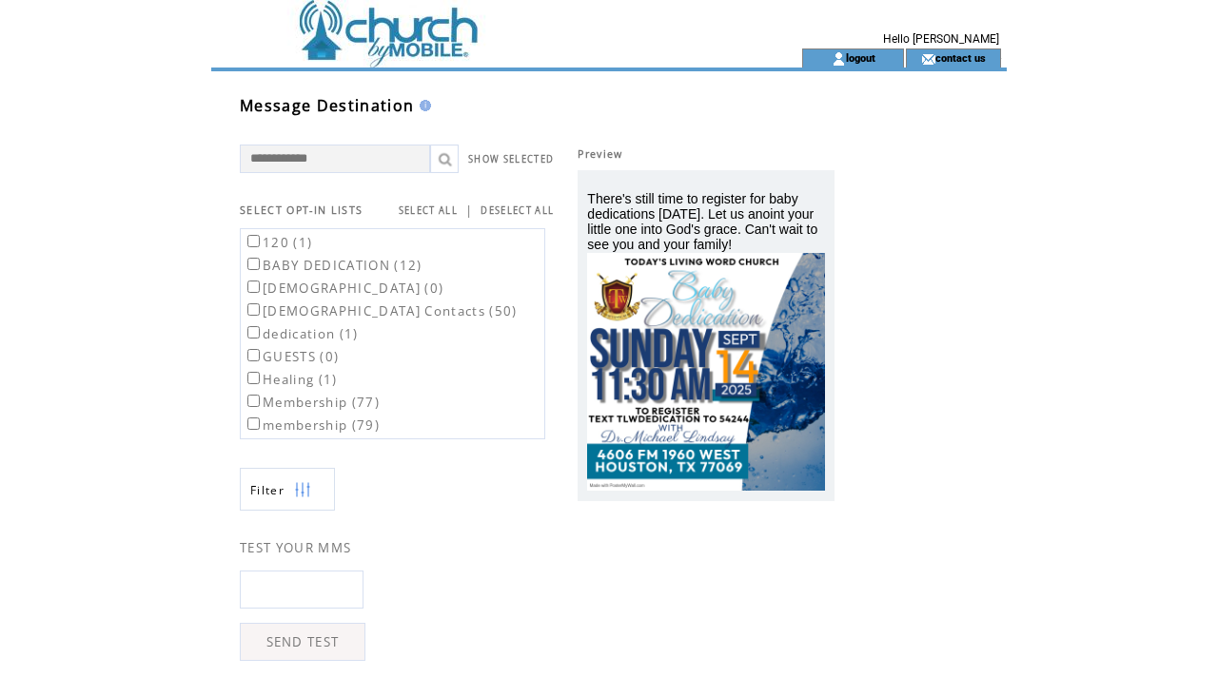
scroll to position [1, 0]
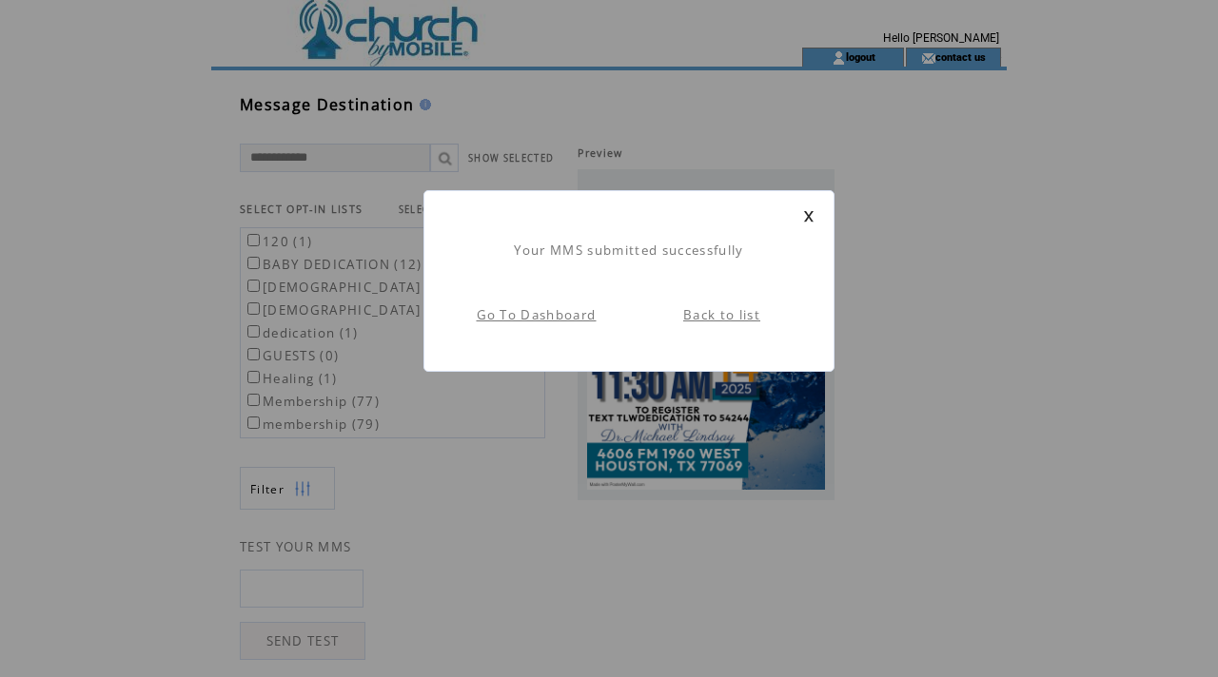
click at [817, 214] on div "Your MMS submitted successfully Go To Dashboard Back to list" at bounding box center [628, 281] width 411 height 182
click at [814, 214] on div "Your MMS submitted successfully Go To Dashboard Back to list" at bounding box center [628, 281] width 411 height 182
click at [812, 213] on link at bounding box center [808, 216] width 11 height 12
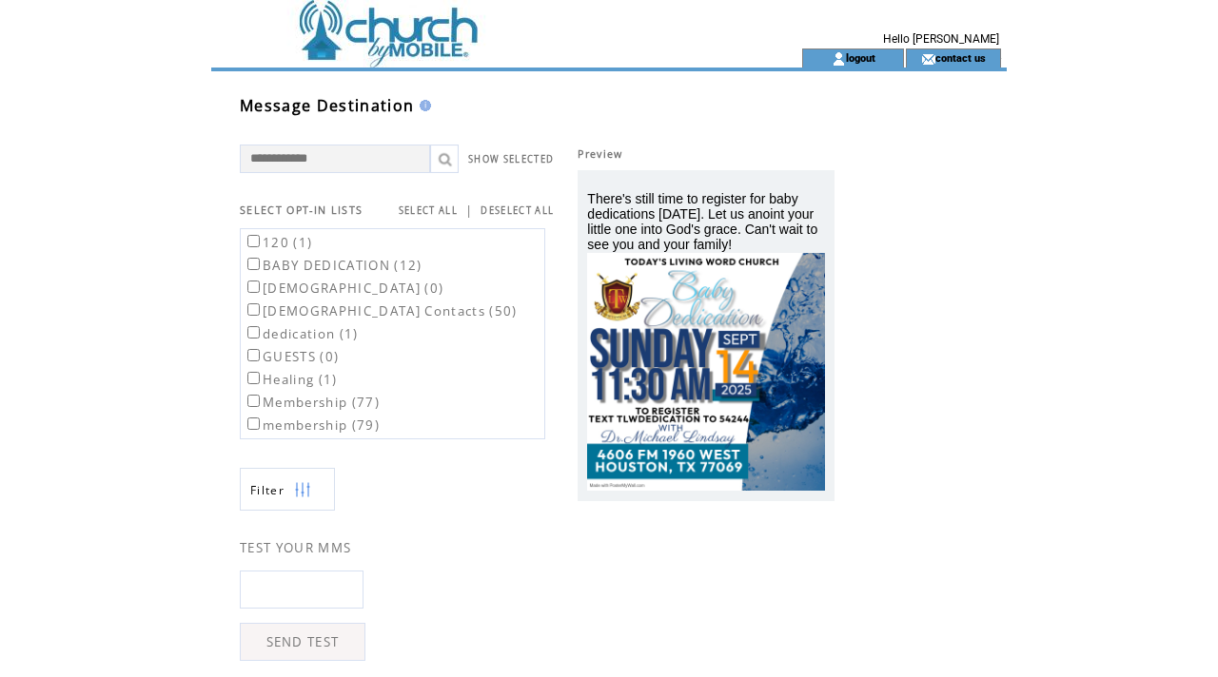
click at [382, 31] on td at bounding box center [472, 24] width 522 height 49
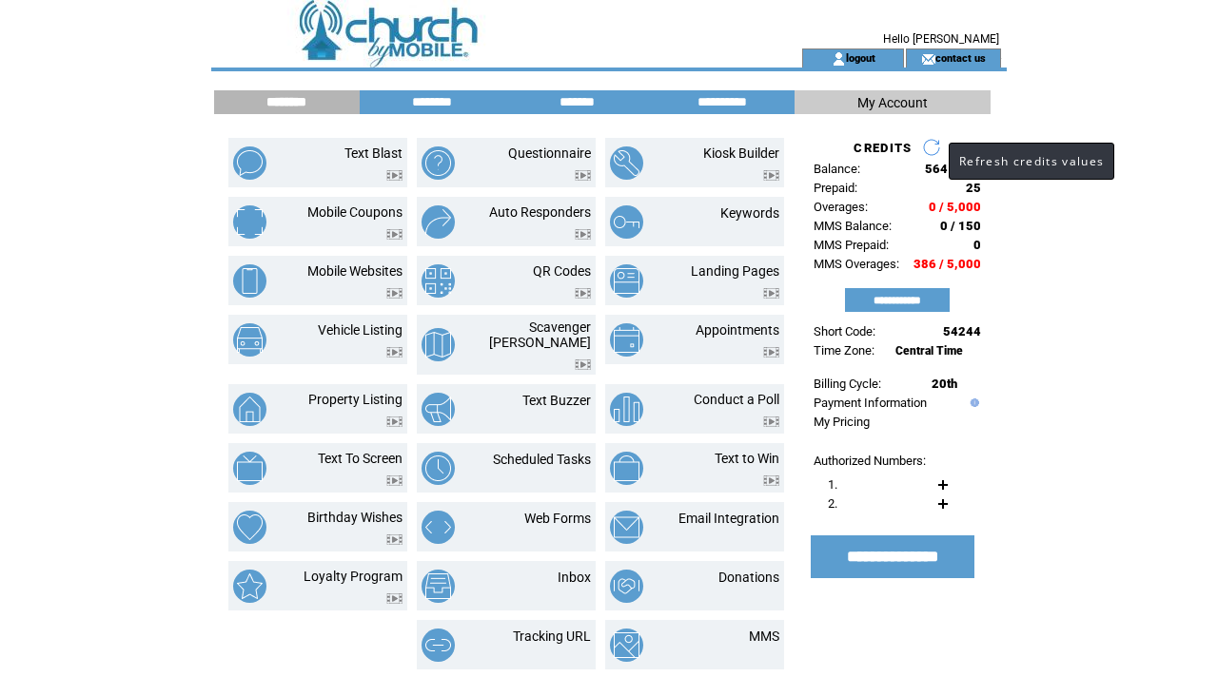
click at [930, 147] on link at bounding box center [931, 147] width 19 height 19
click at [423, 49] on td at bounding box center [472, 58] width 522 height 19
